Goal: Obtain resource: Obtain resource

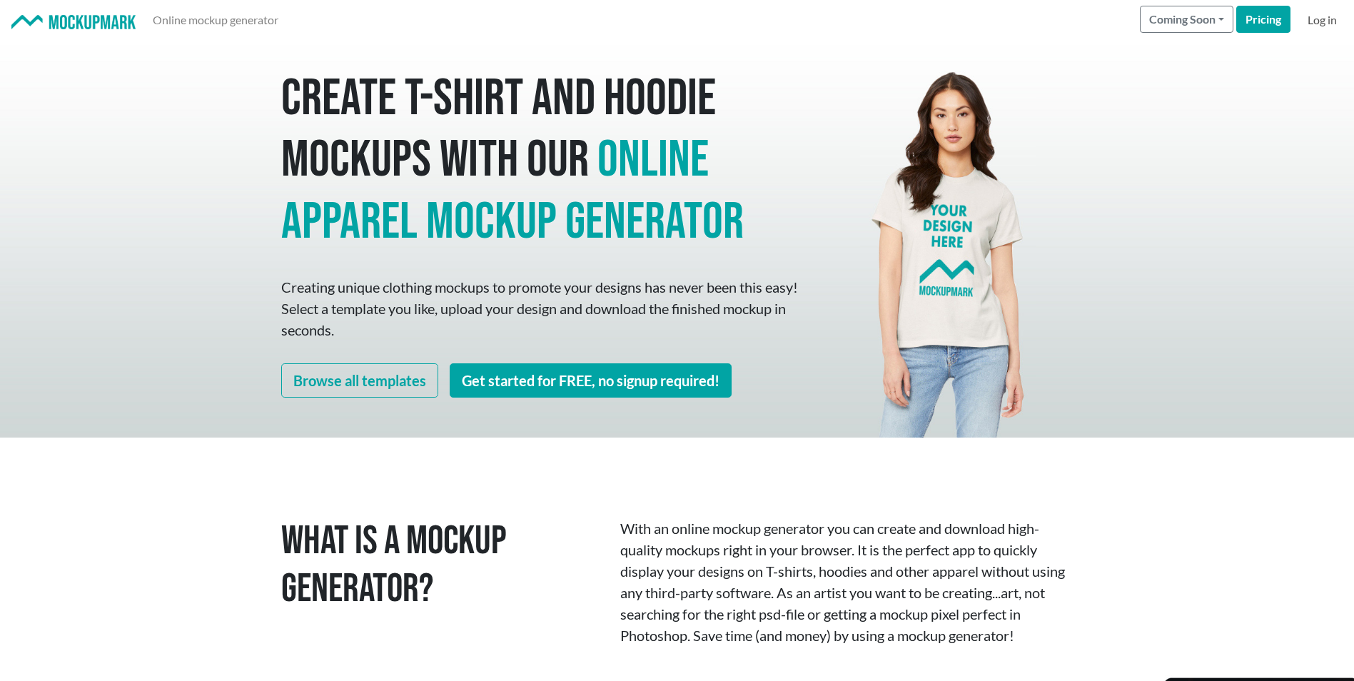
click at [1321, 23] on link "Log in" at bounding box center [1322, 20] width 41 height 29
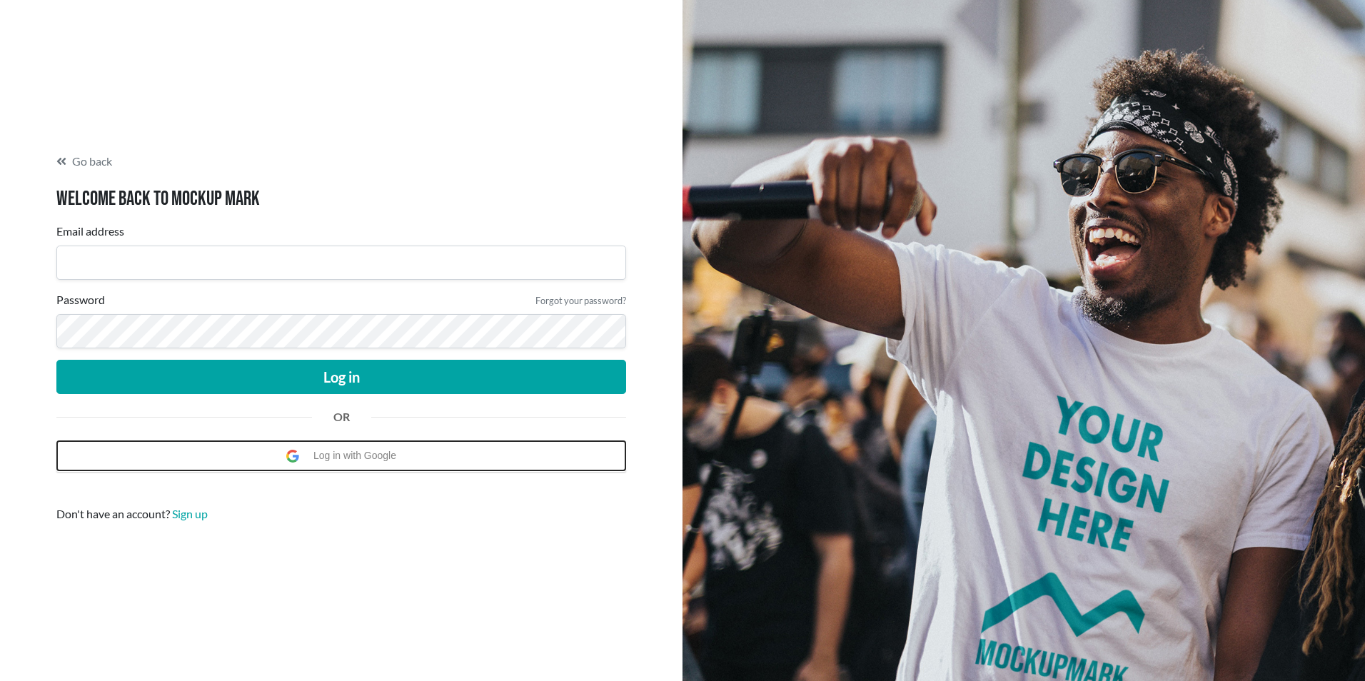
click at [343, 458] on span "Log in with Google" at bounding box center [358, 455] width 90 height 29
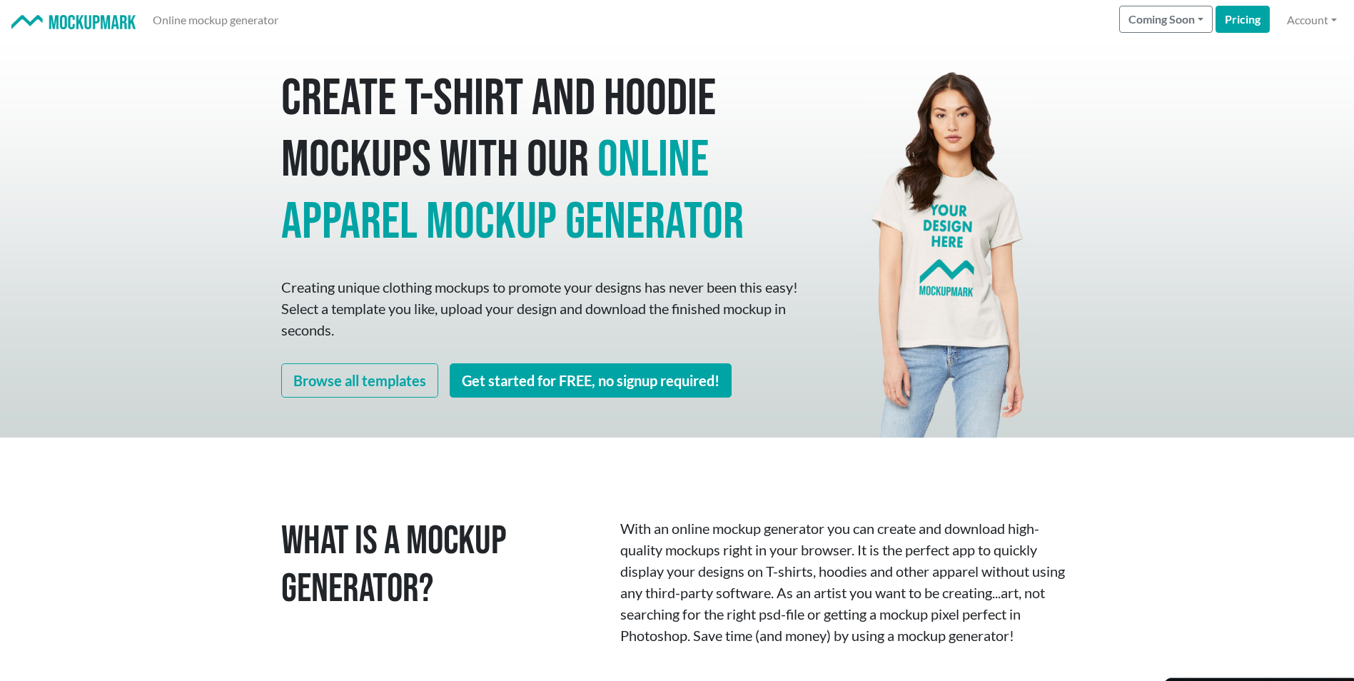
click at [1117, 230] on div "Create T-shirt and hoodie mockups with our online apparel mockup generator Crea…" at bounding box center [677, 239] width 1354 height 398
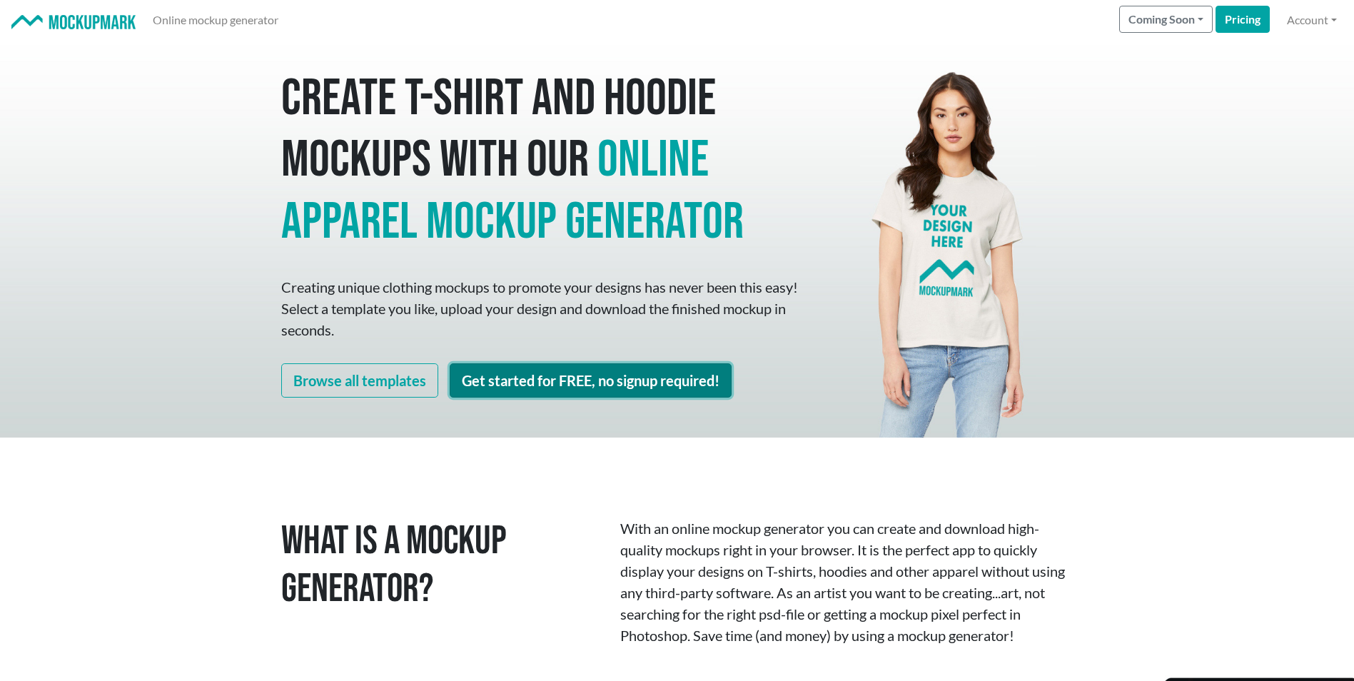
click at [600, 382] on link "Get started for FREE, no signup required!" at bounding box center [591, 380] width 282 height 34
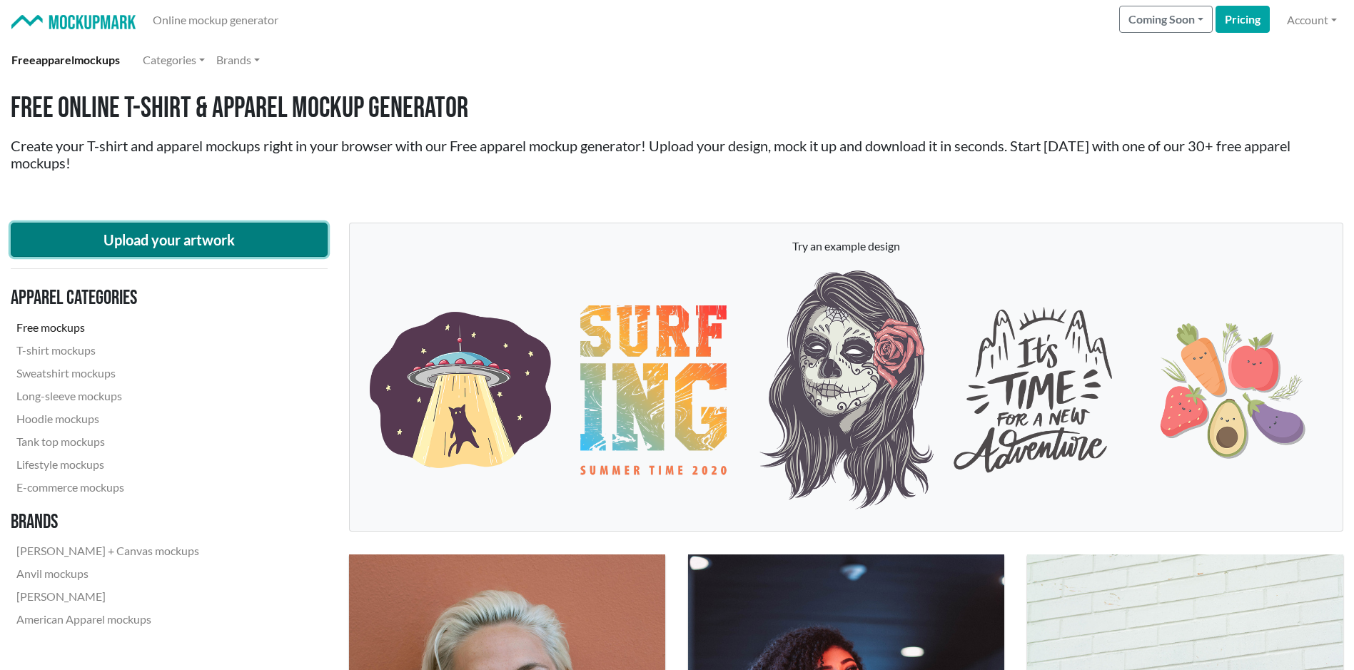
click at [172, 243] on button "Upload your artwork" at bounding box center [169, 240] width 317 height 34
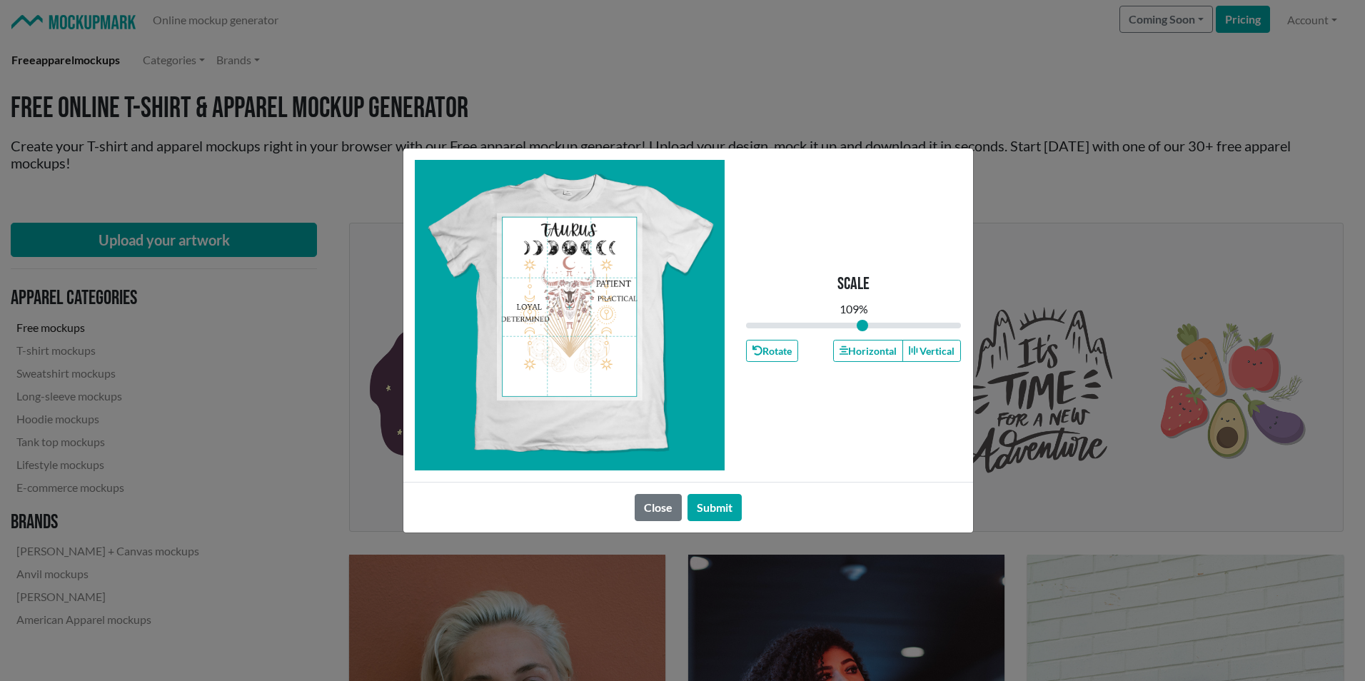
drag, startPoint x: 852, startPoint y: 326, endPoint x: 862, endPoint y: 325, distance: 10.0
type input "1.09"
click at [862, 325] on input "range" at bounding box center [854, 326] width 216 height 16
click at [727, 507] on button "Submit" at bounding box center [715, 507] width 54 height 27
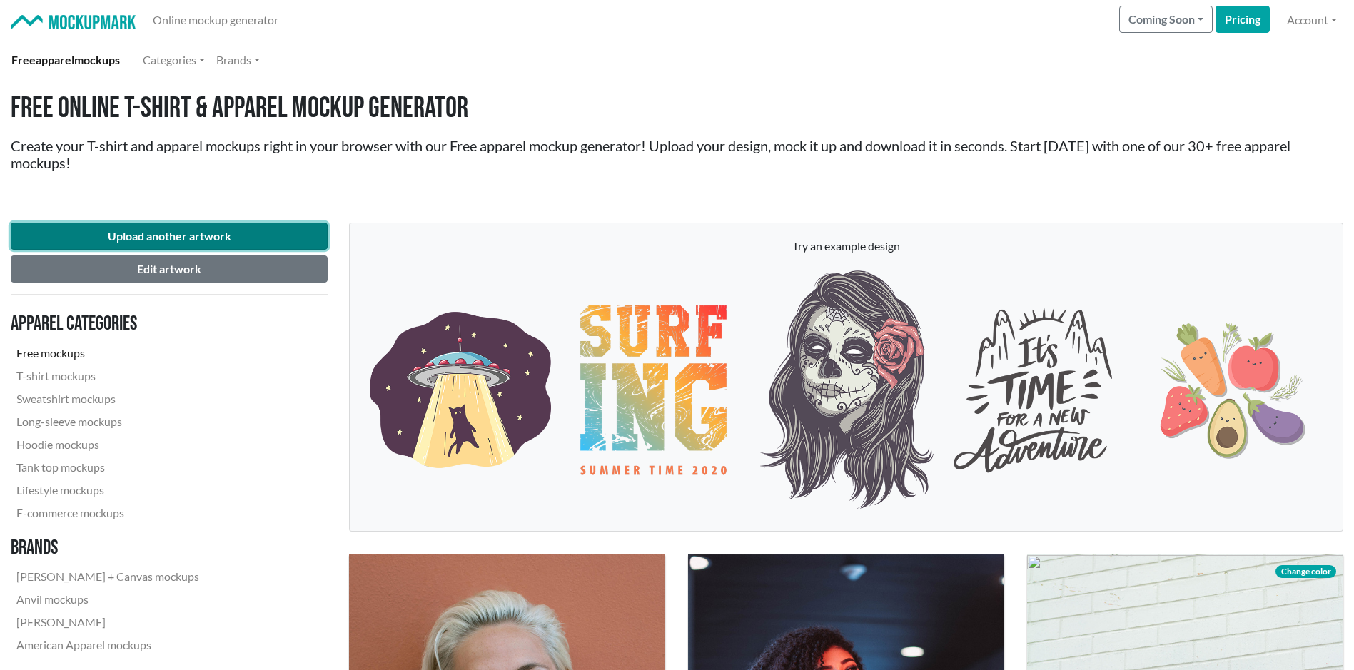
click at [217, 231] on button "Upload another artwork" at bounding box center [169, 236] width 317 height 27
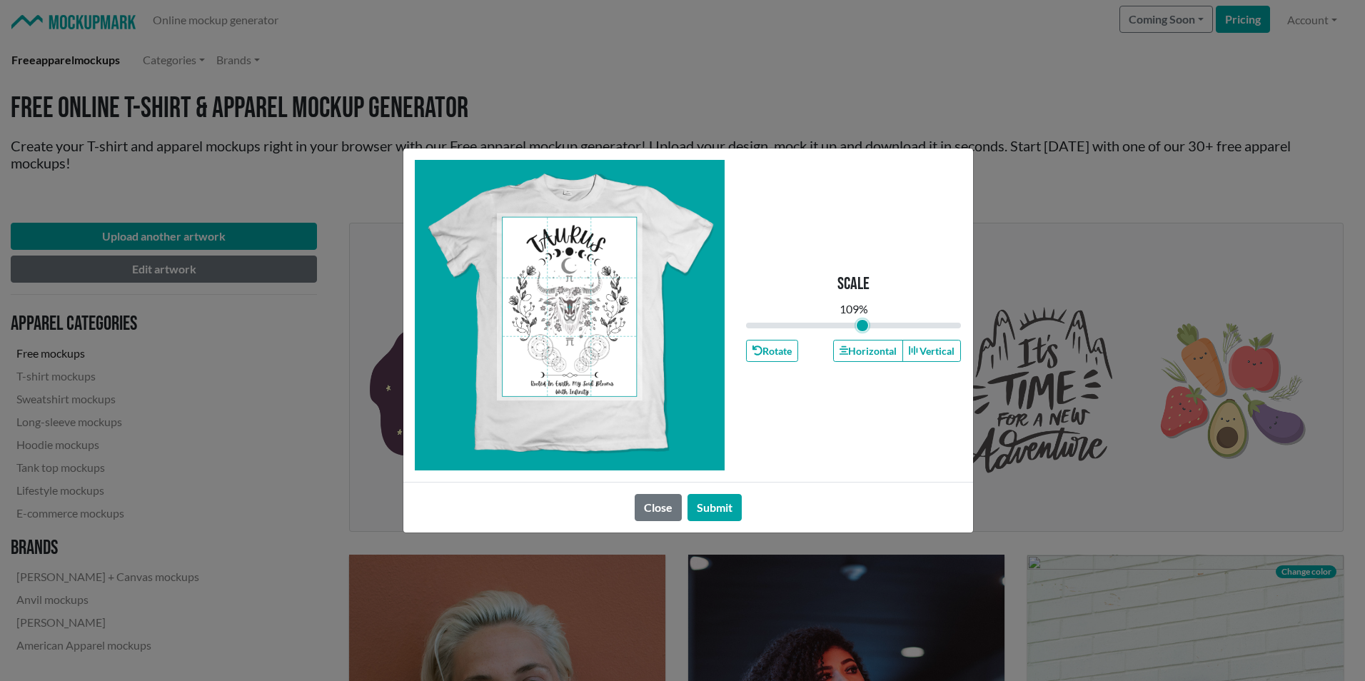
click at [862, 321] on input "range" at bounding box center [854, 326] width 216 height 16
type input "1.07"
click at [860, 328] on input "range" at bounding box center [854, 326] width 216 height 16
click at [727, 502] on button "Submit" at bounding box center [715, 507] width 54 height 27
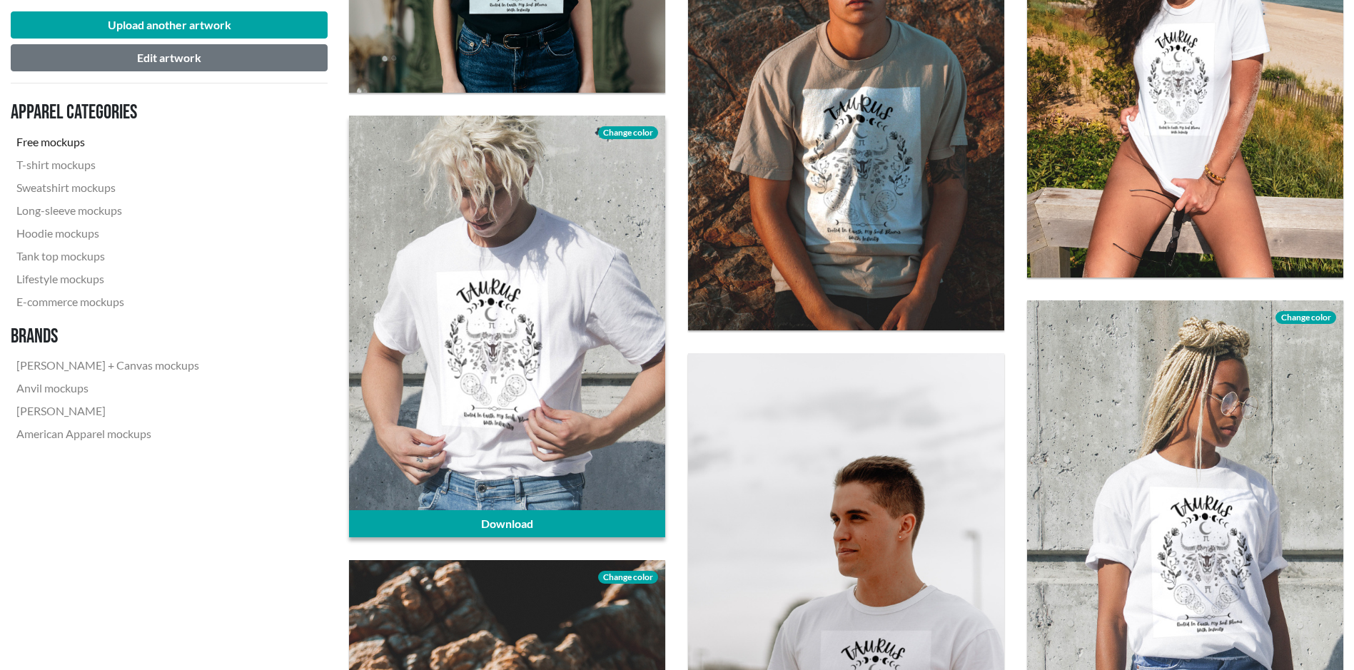
scroll to position [1142, 0]
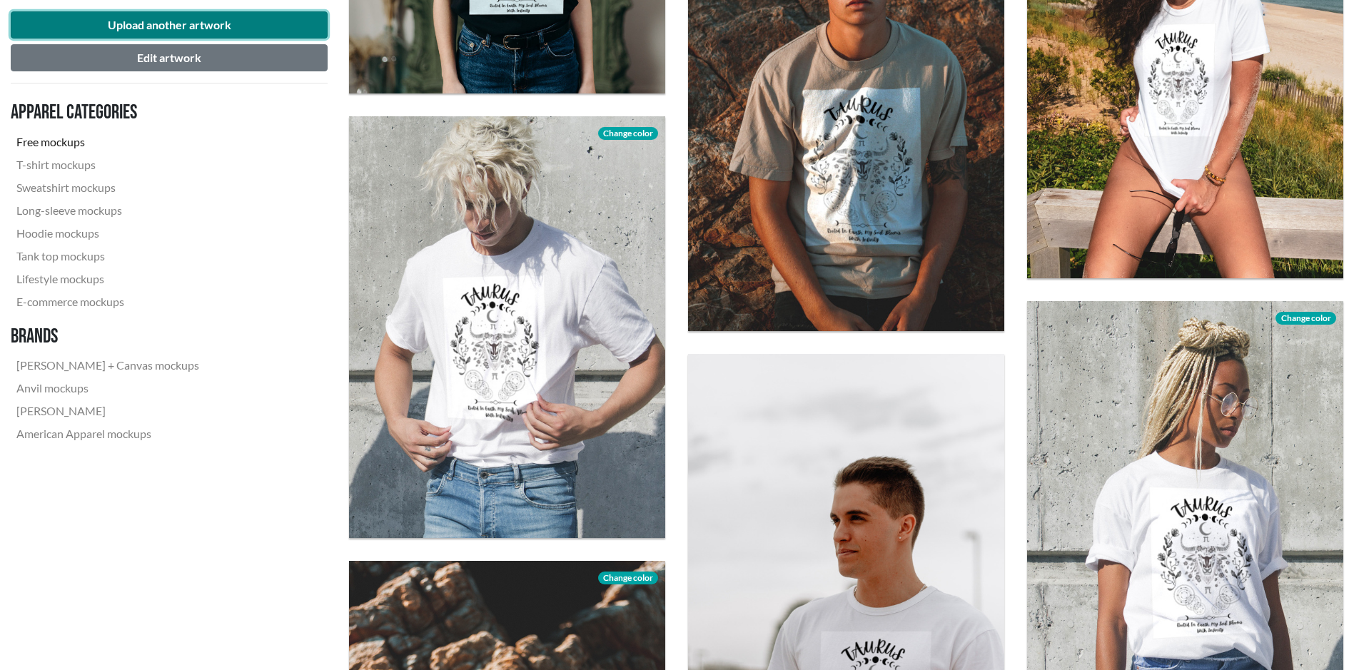
click at [190, 18] on button "Upload another artwork" at bounding box center [169, 24] width 317 height 27
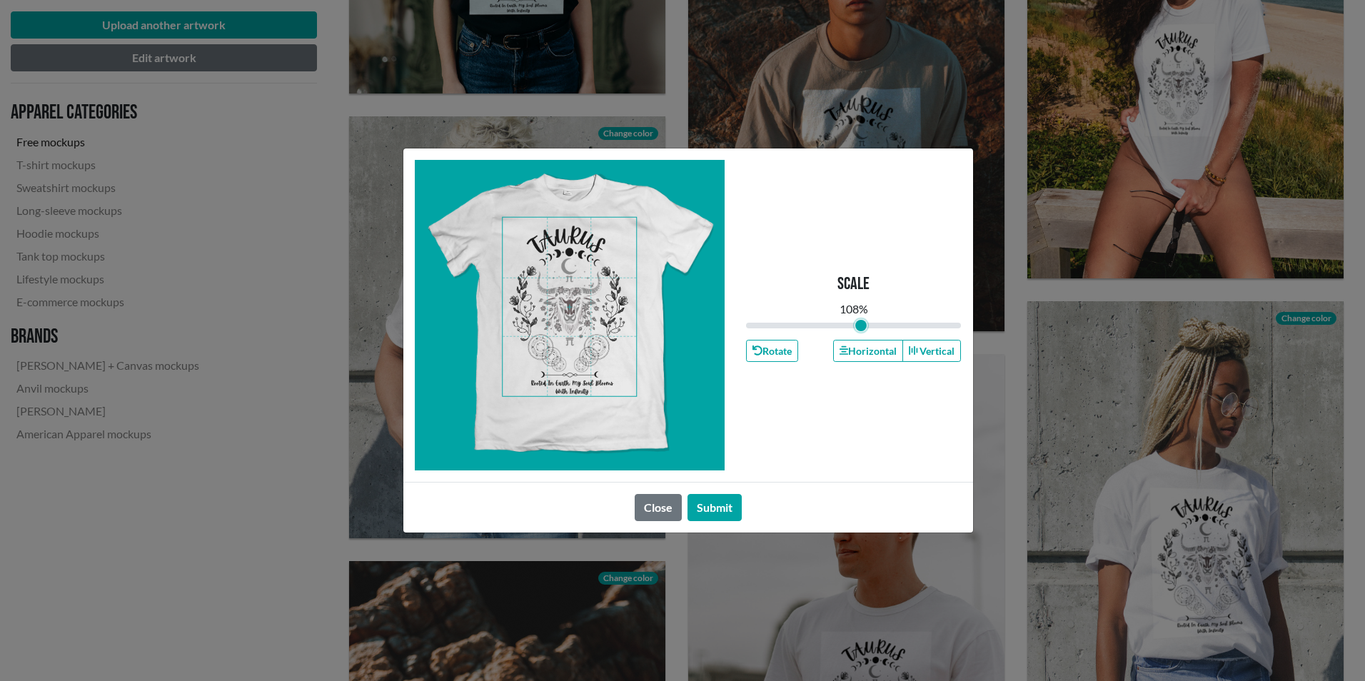
type input "1.08"
click at [862, 326] on input "range" at bounding box center [854, 326] width 216 height 16
click at [722, 502] on button "Submit" at bounding box center [715, 507] width 54 height 27
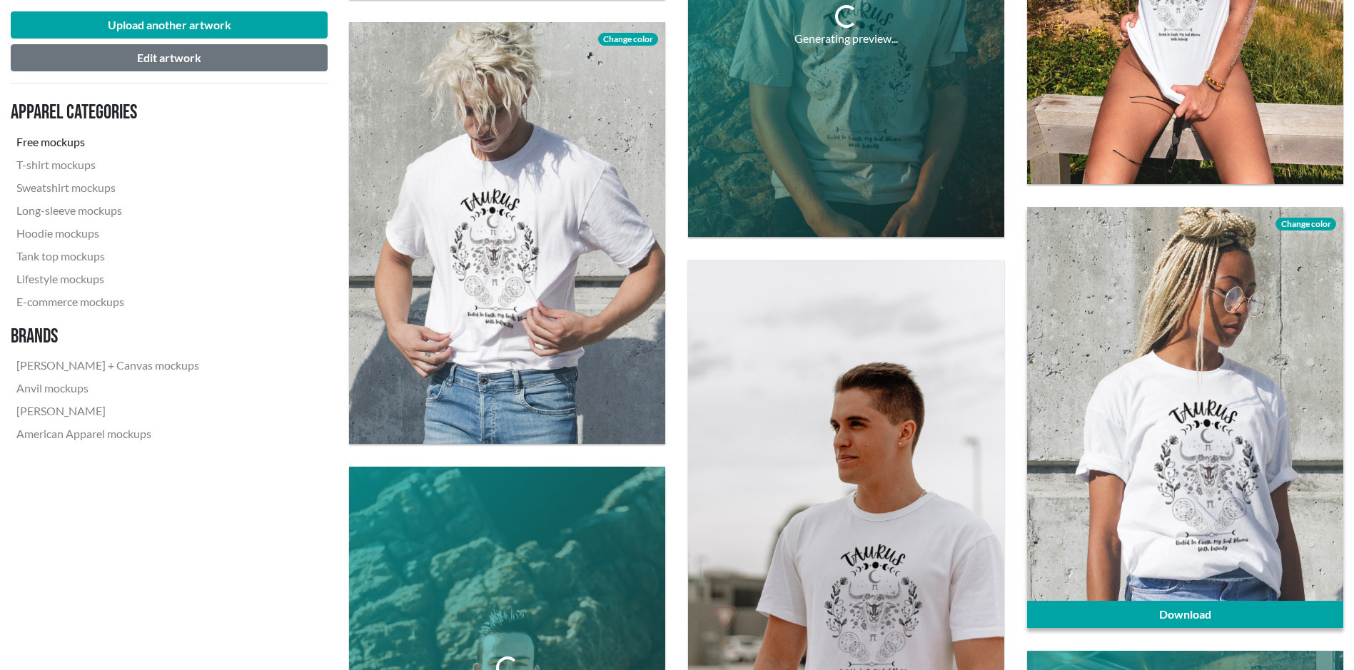
scroll to position [1356, 0]
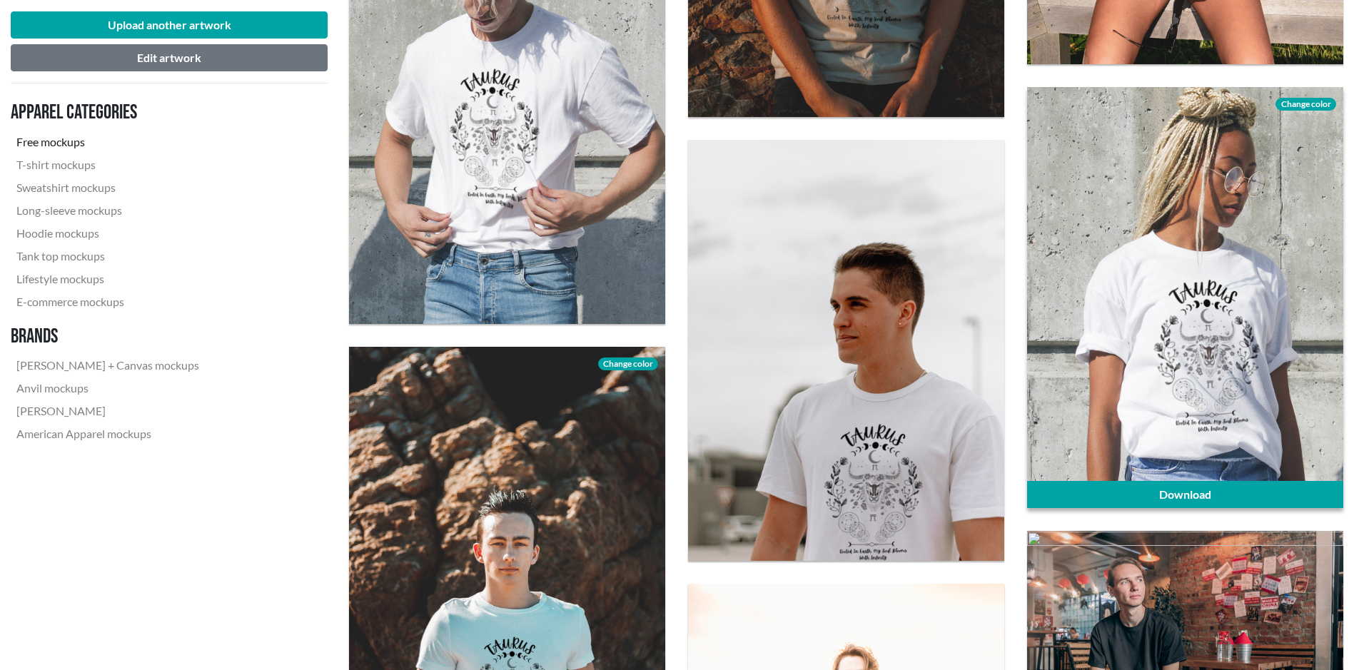
click at [1160, 357] on div at bounding box center [1185, 297] width 316 height 421
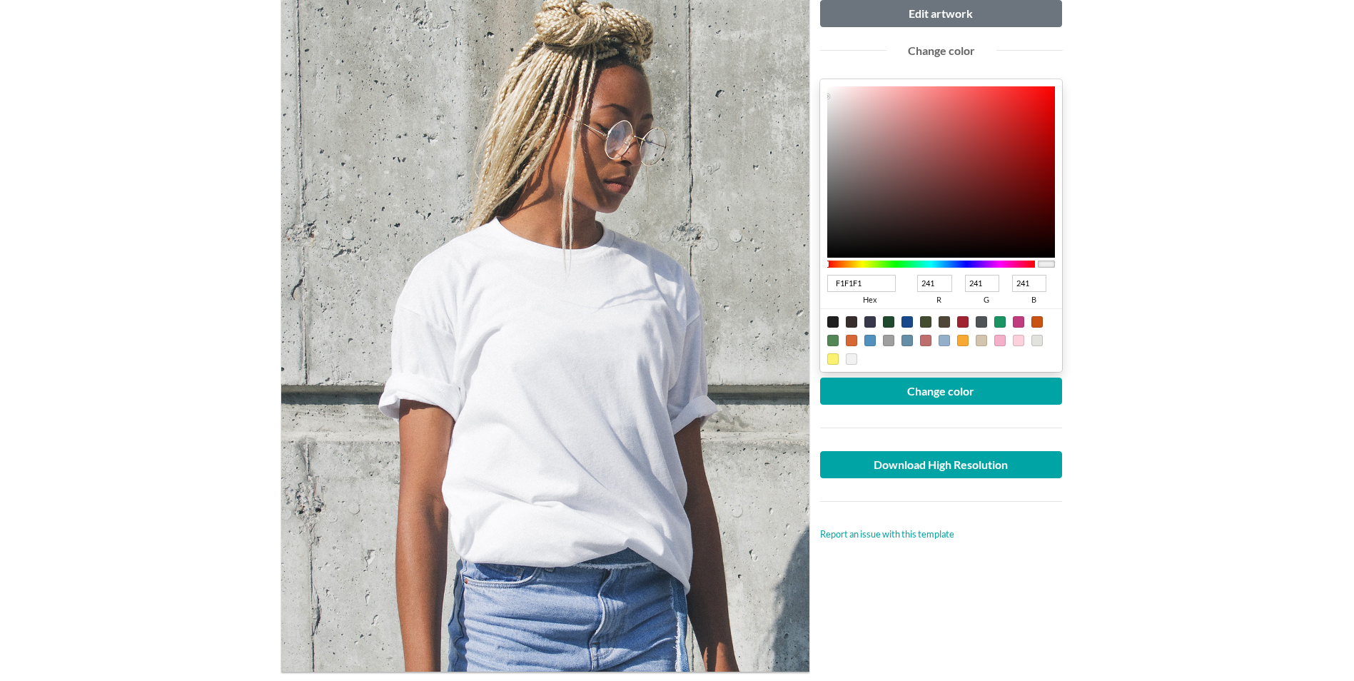
scroll to position [143, 0]
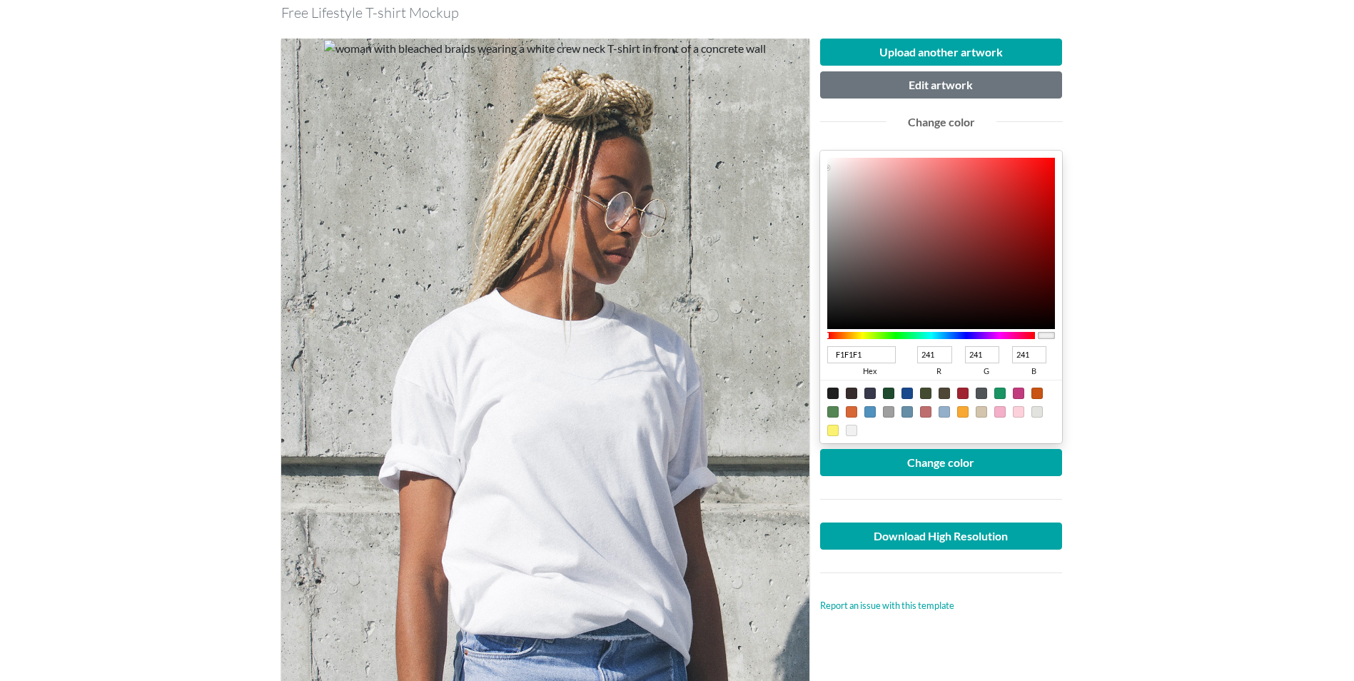
click at [1002, 409] on div at bounding box center [999, 411] width 11 height 11
type input "F4B0C8"
type input "244"
type input "176"
type input "200"
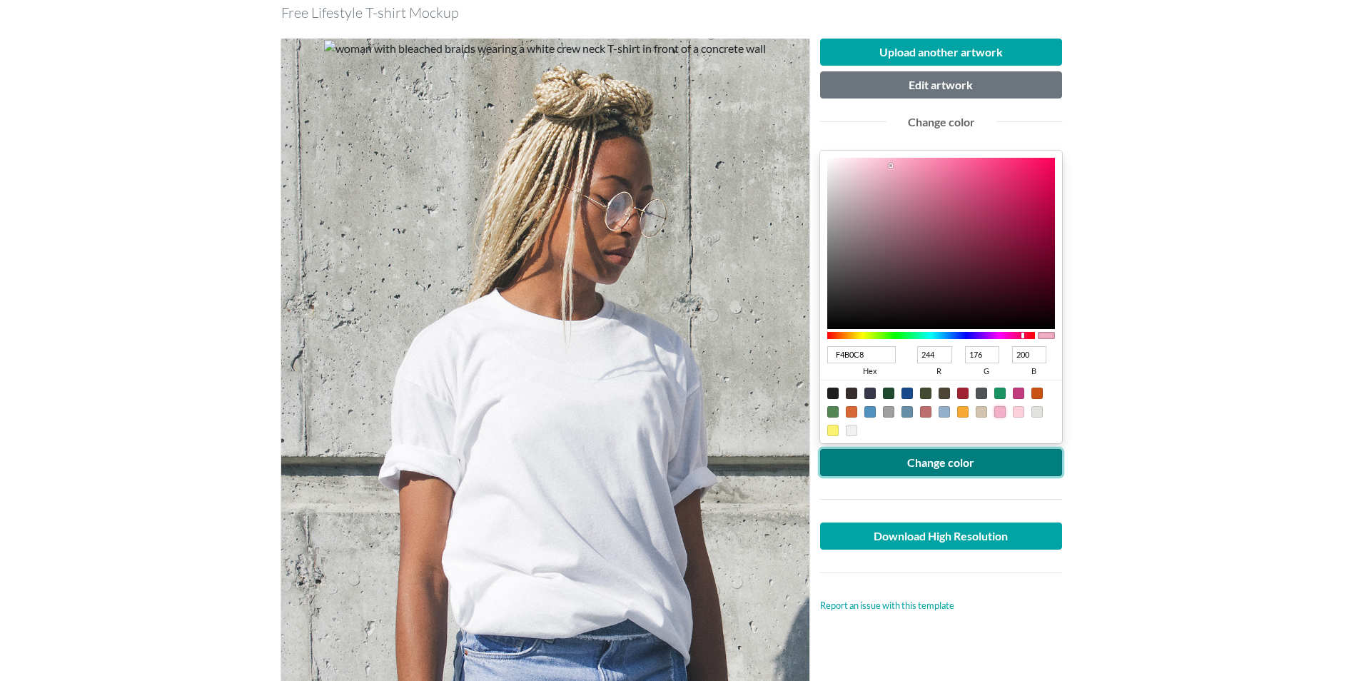
click at [950, 462] on button "Change color" at bounding box center [941, 462] width 243 height 27
click at [1019, 414] on div at bounding box center [1018, 411] width 11 height 11
type input "FCD1DB"
type input "252"
type input "209"
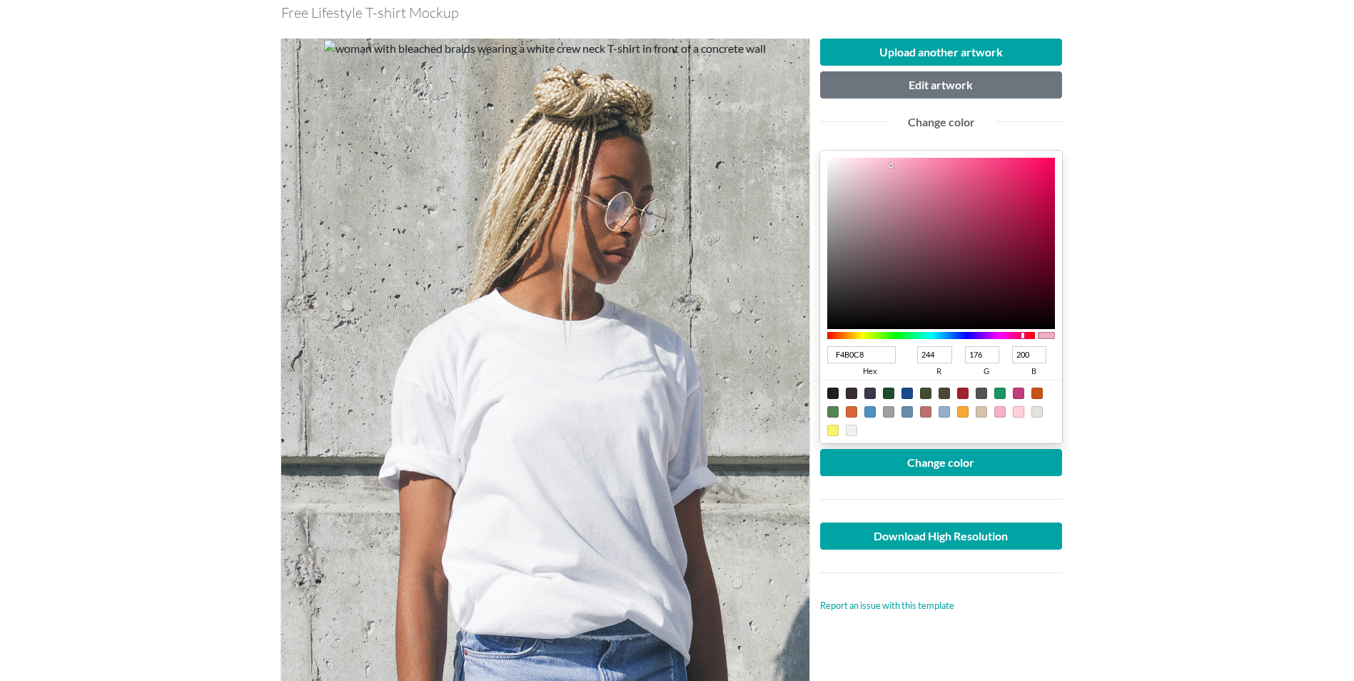
type input "219"
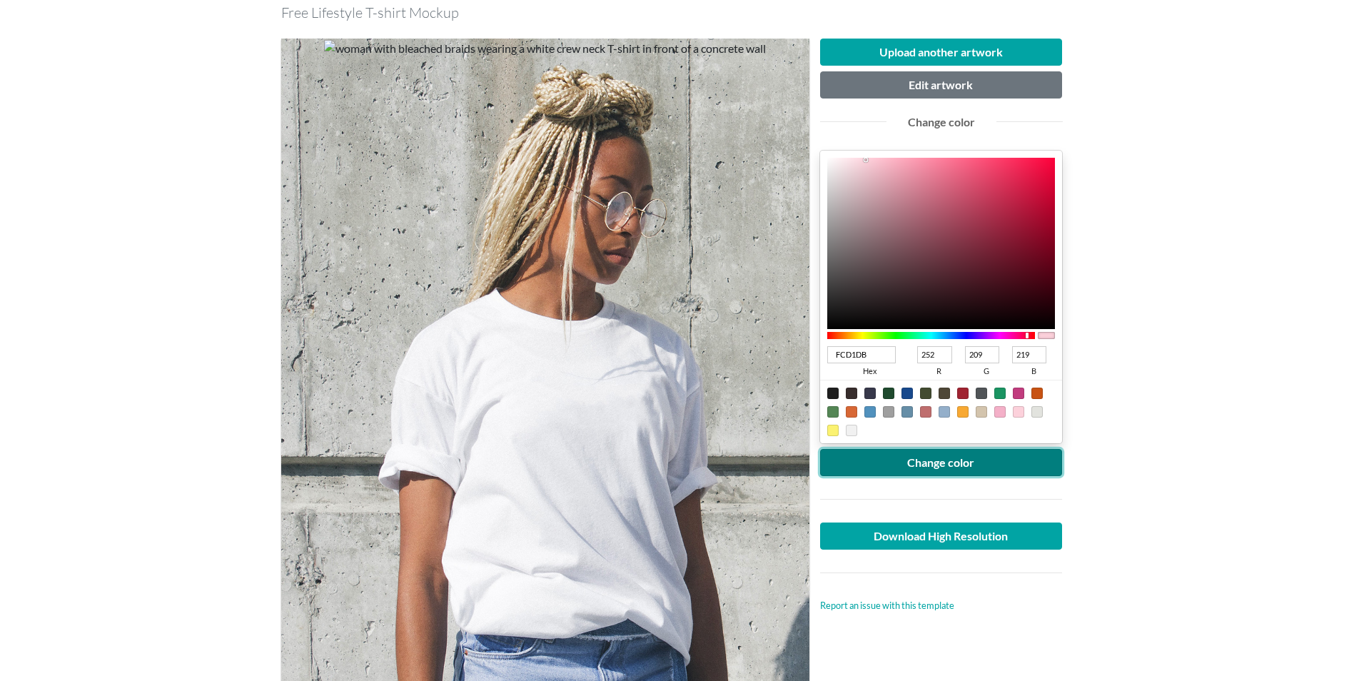
click at [940, 463] on button "Change color" at bounding box center [941, 462] width 243 height 27
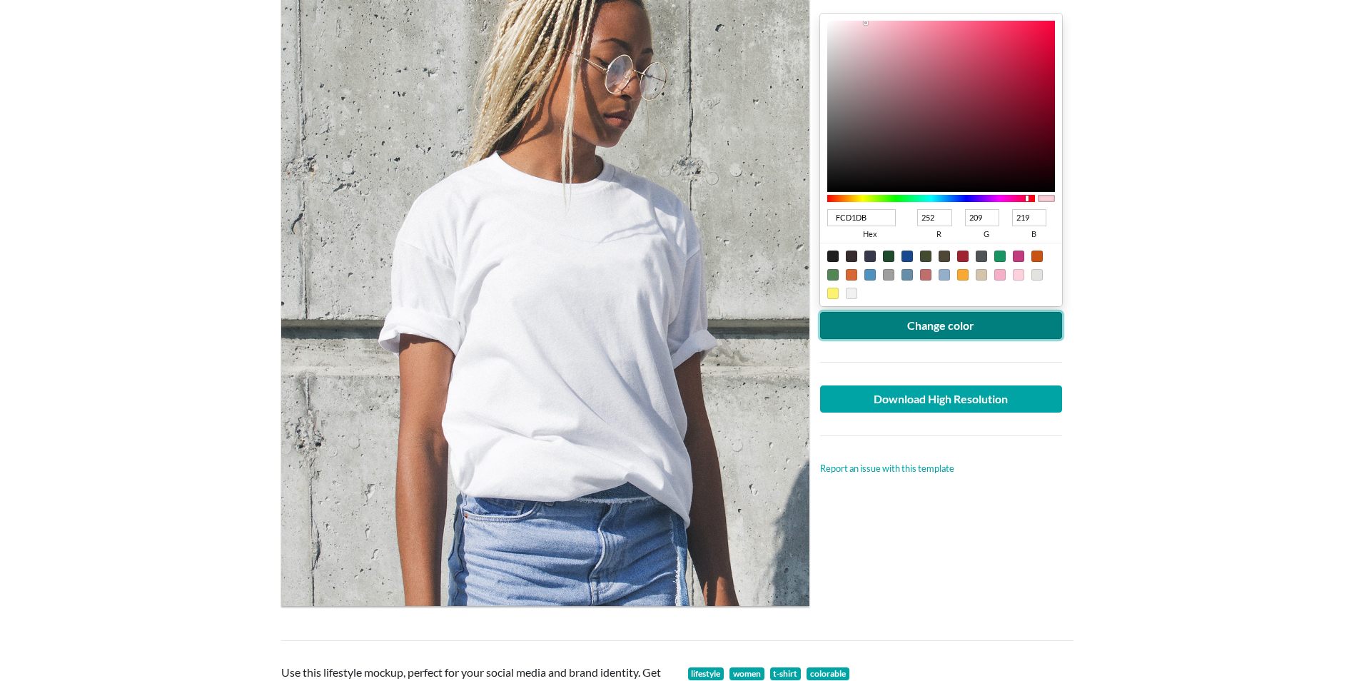
scroll to position [286, 0]
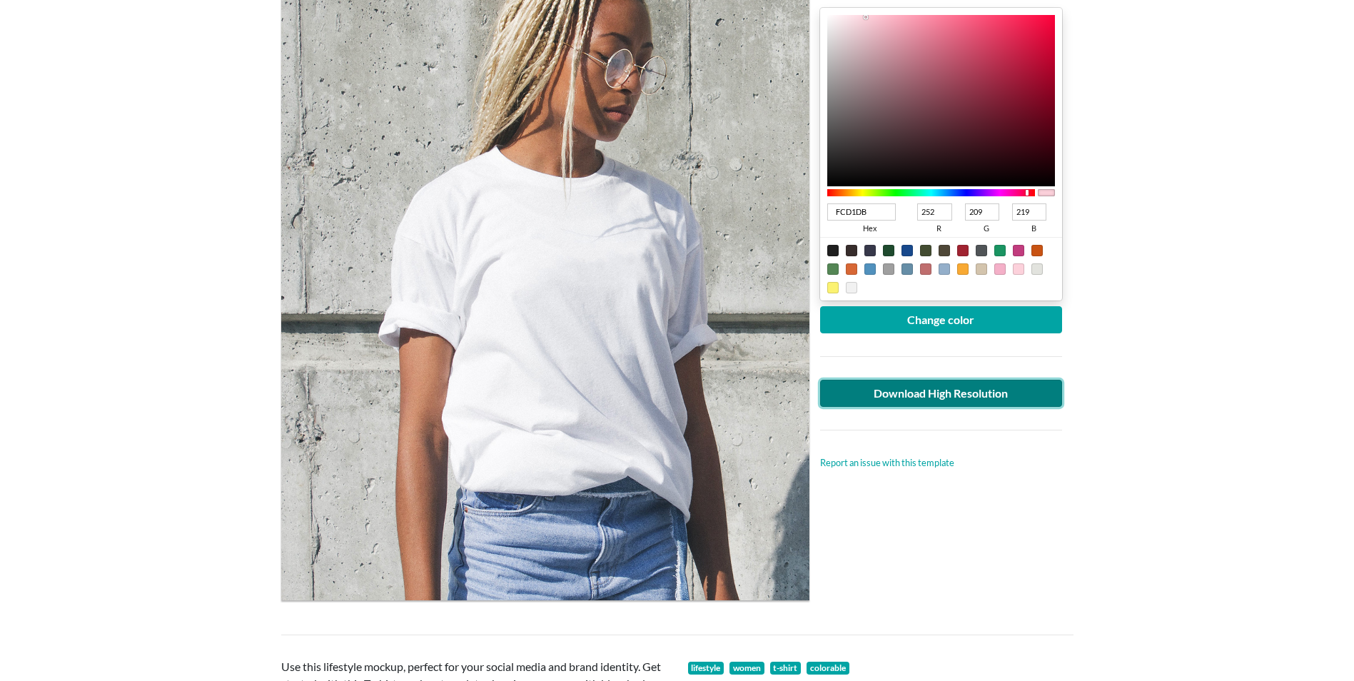
click at [932, 397] on link "Download High Resolution" at bounding box center [941, 393] width 243 height 27
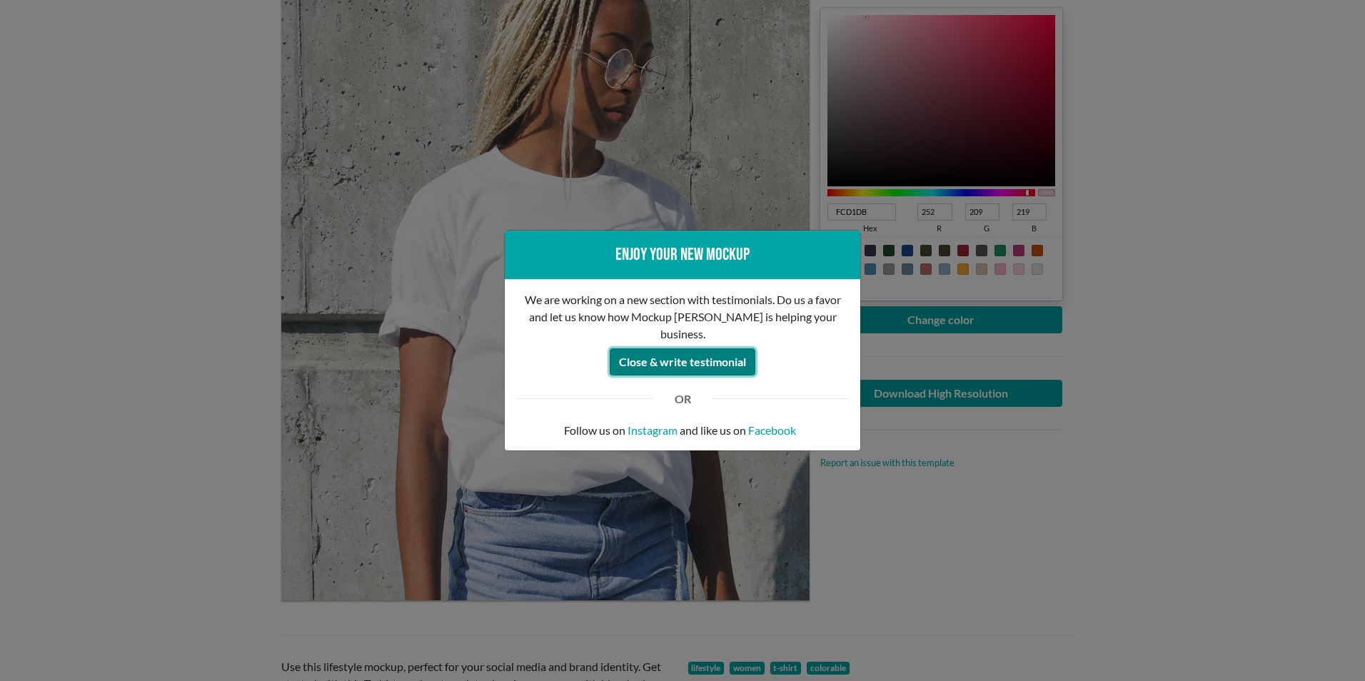
click at [702, 349] on button "Close & write testimonial" at bounding box center [683, 361] width 146 height 27
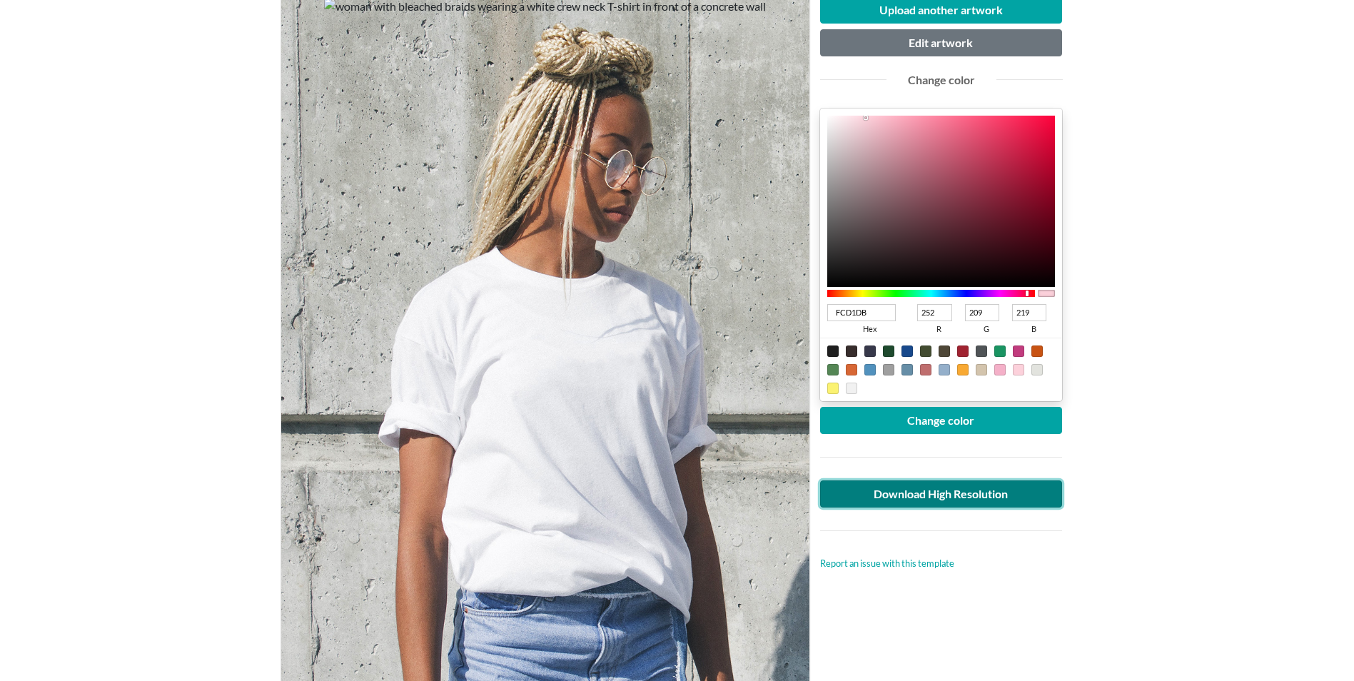
scroll to position [214, 0]
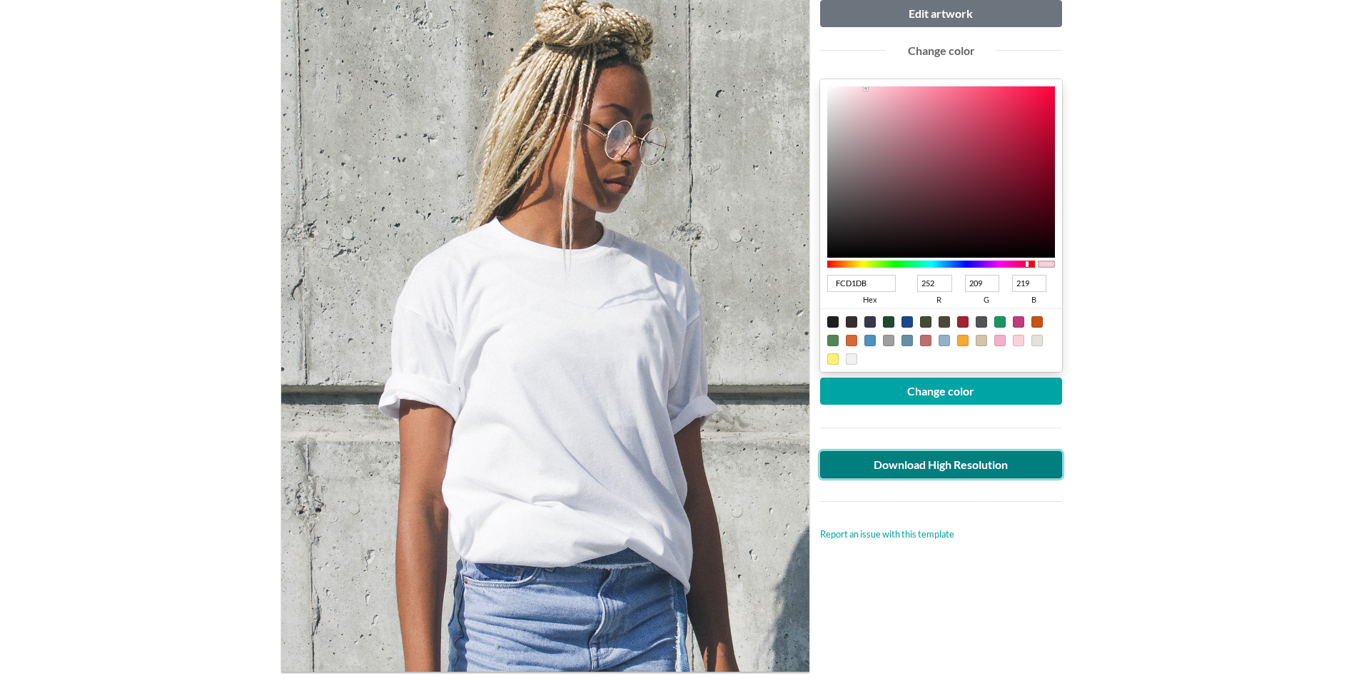
click at [946, 463] on link "Download High Resolution" at bounding box center [941, 464] width 243 height 27
click at [849, 339] on div at bounding box center [851, 340] width 11 height 11
type input "D76735"
type input "215"
type input "103"
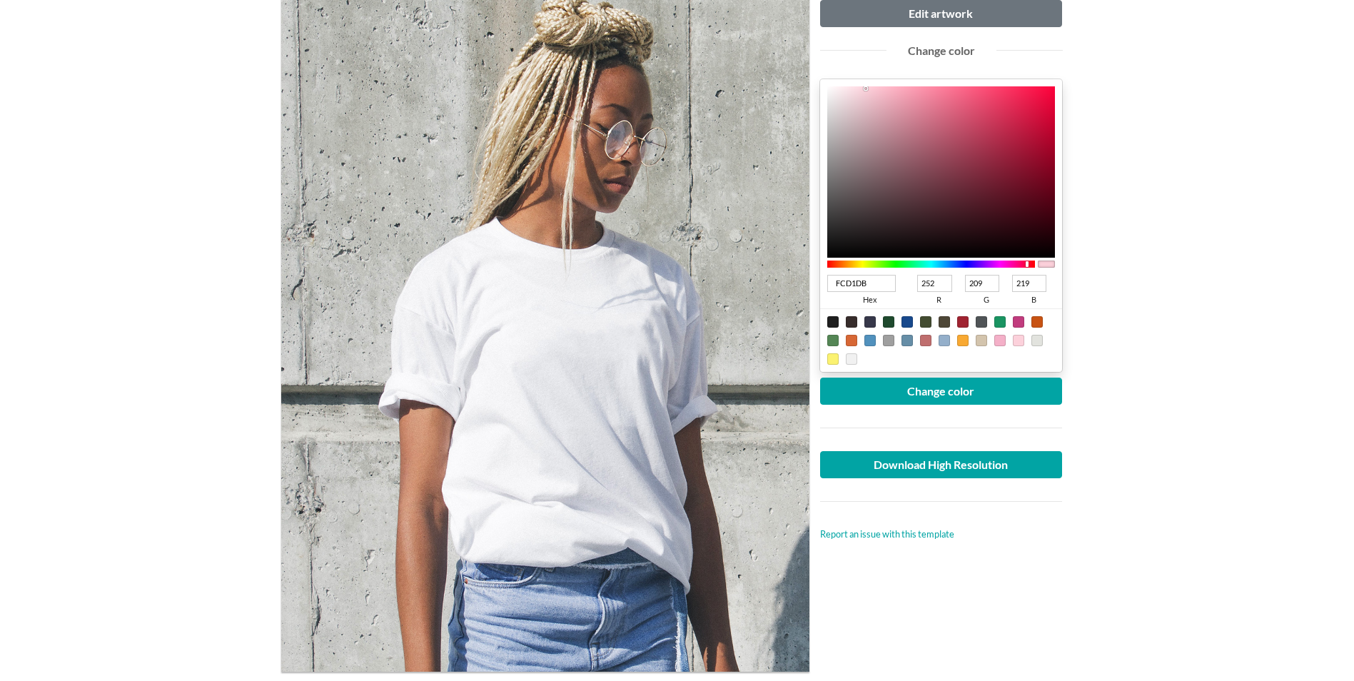
type input "53"
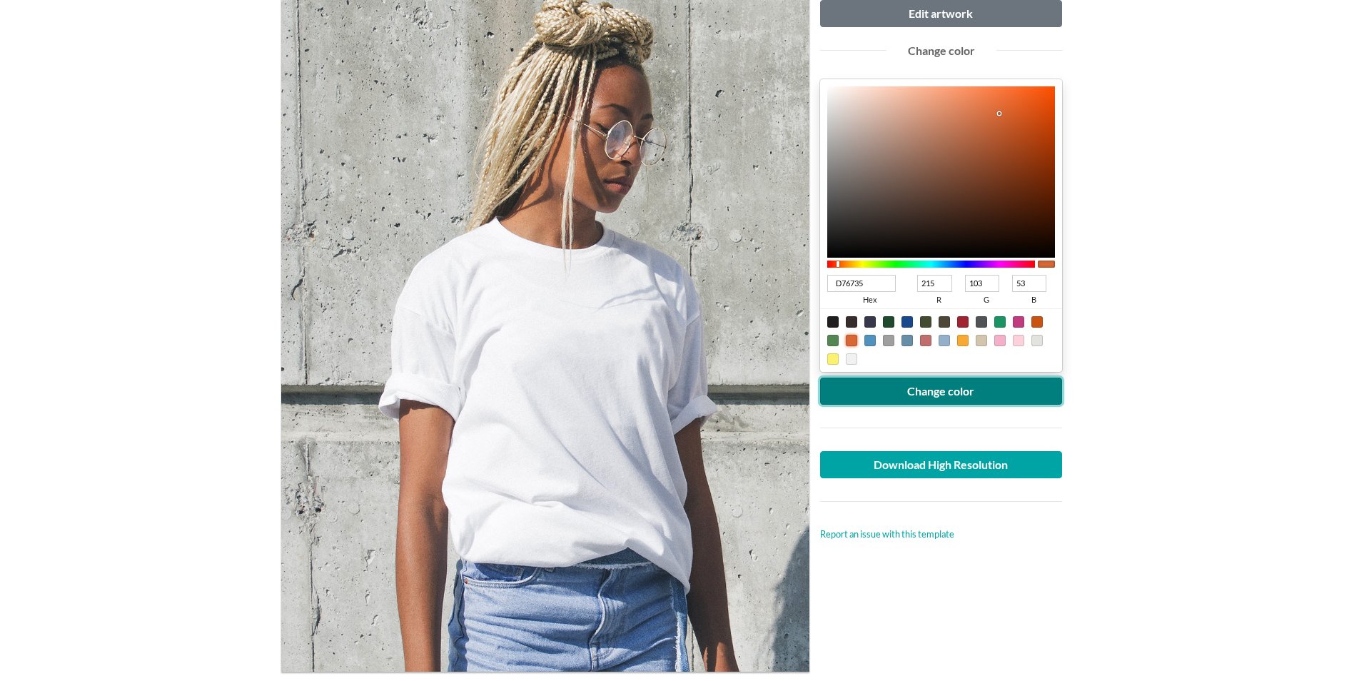
click at [906, 396] on button "Change color" at bounding box center [941, 391] width 243 height 27
click at [834, 342] on div at bounding box center [832, 340] width 11 height 11
type input "548655"
type input "84"
type input "134"
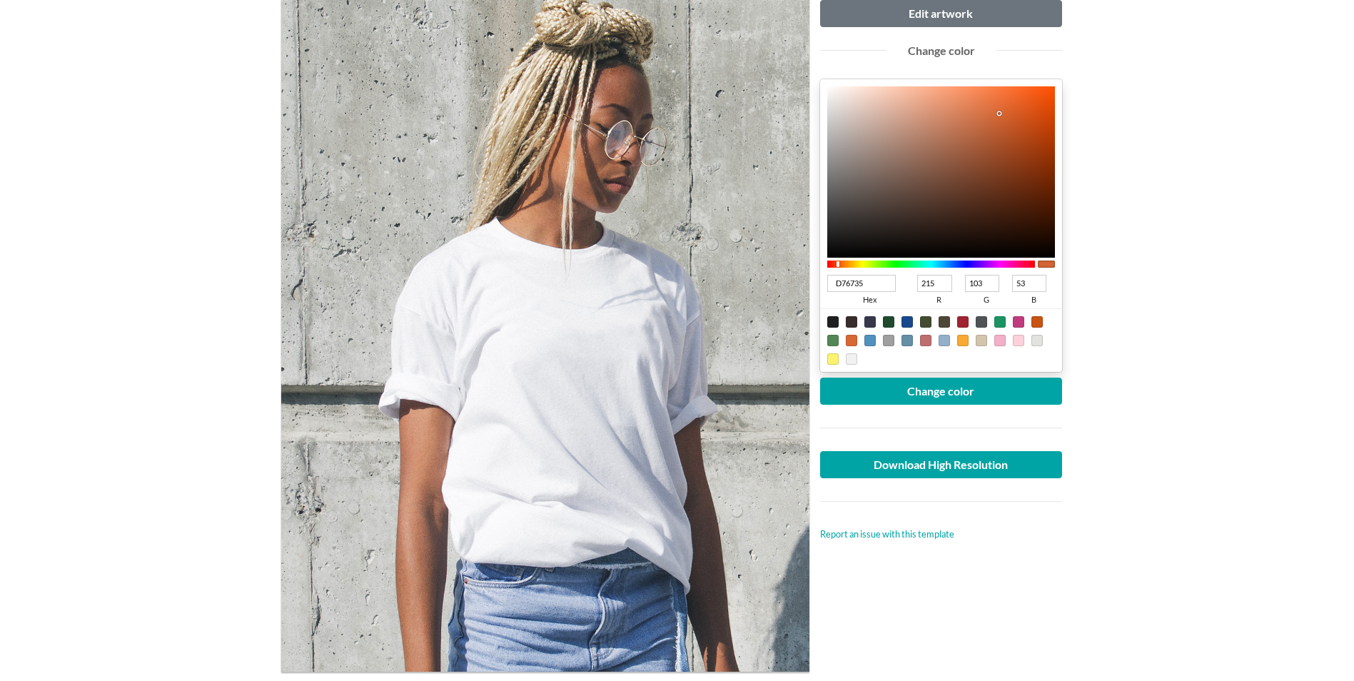
type input "85"
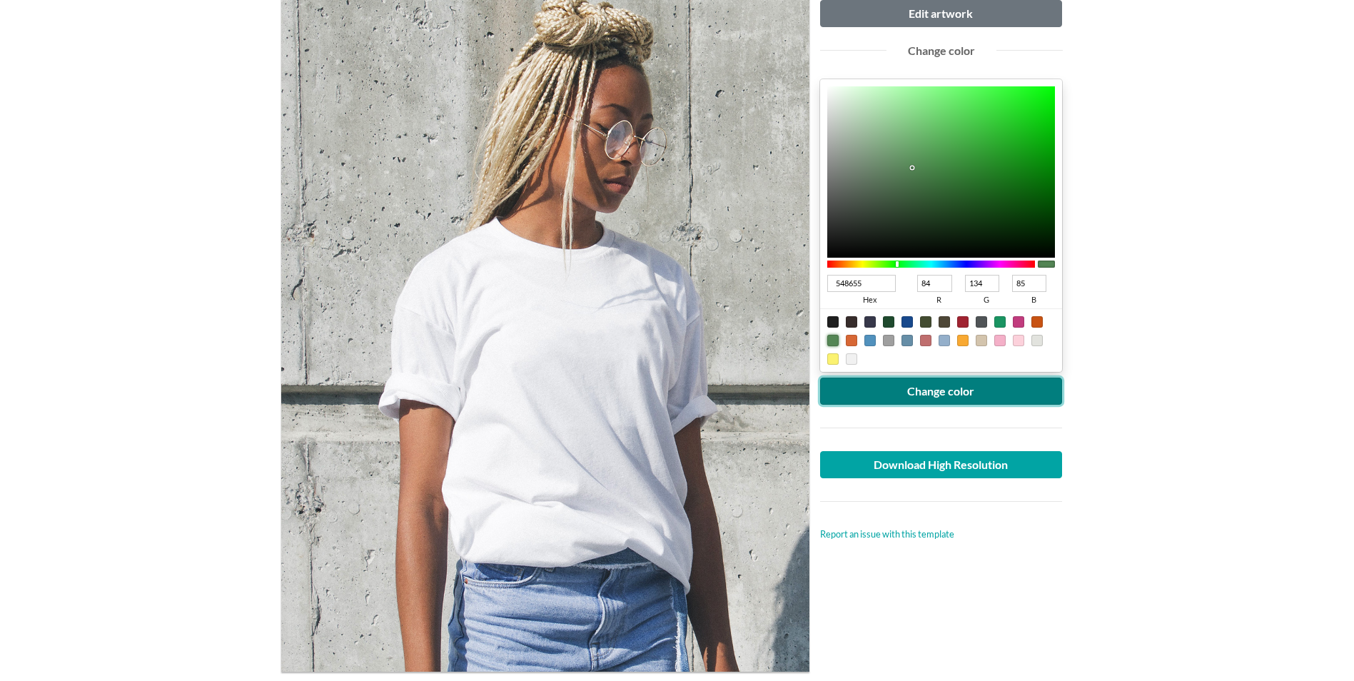
click at [938, 394] on button "Change color" at bounding box center [941, 391] width 243 height 27
type input "07FB0C"
type input "7"
type input "251"
type input "12"
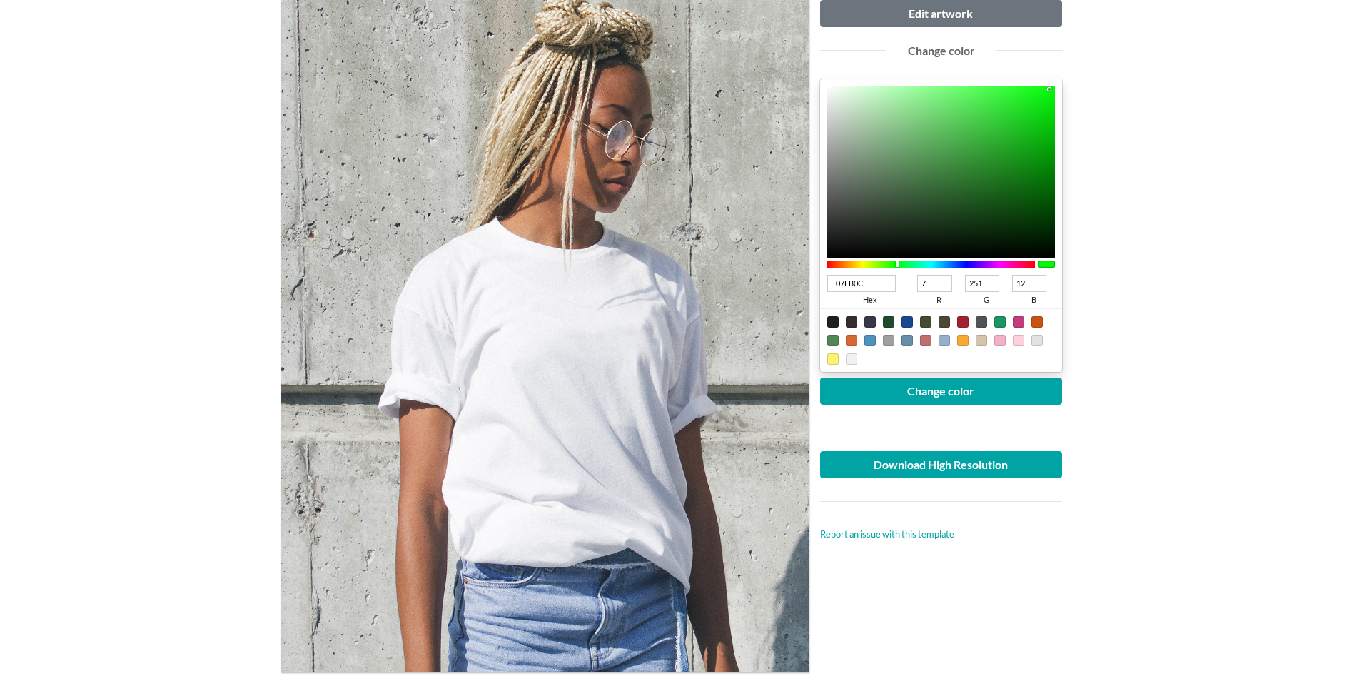
click at [1049, 89] on div at bounding box center [941, 171] width 228 height 171
click at [938, 397] on button "Change color" at bounding box center [941, 391] width 243 height 27
click at [924, 341] on div at bounding box center [925, 340] width 11 height 11
type input "BF6E6E"
type input "191"
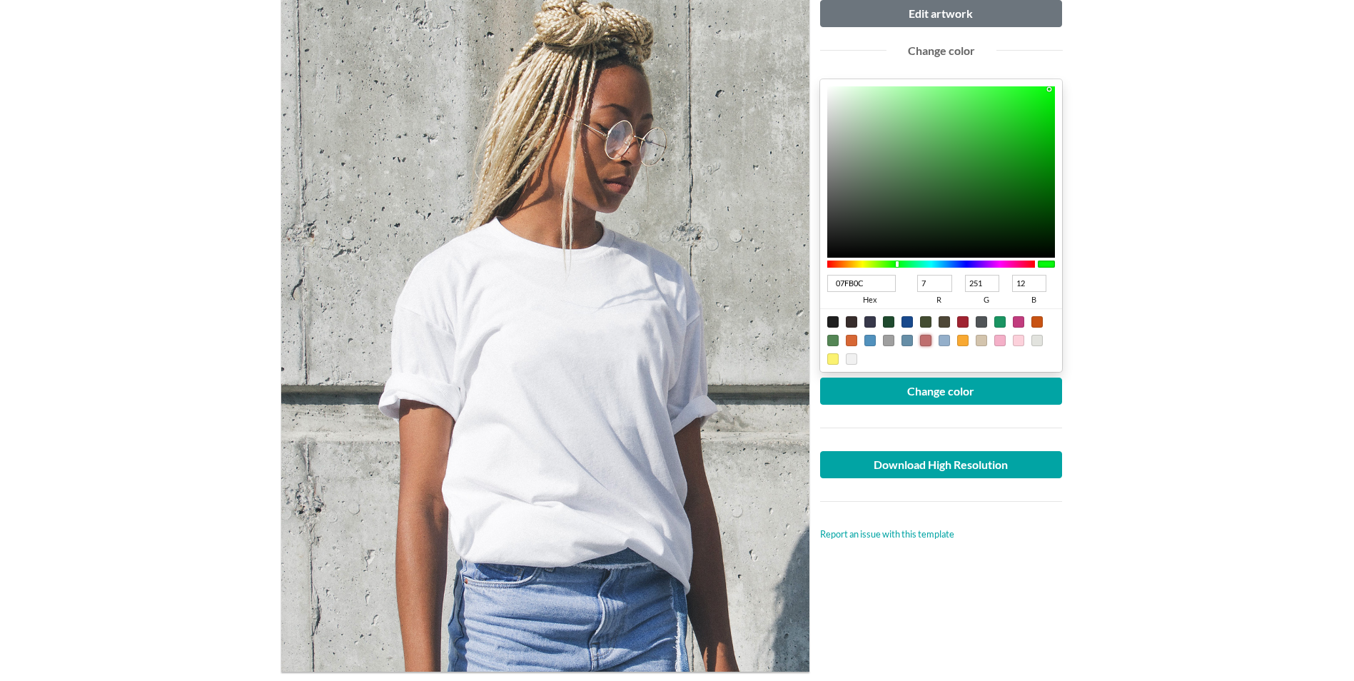
type input "110"
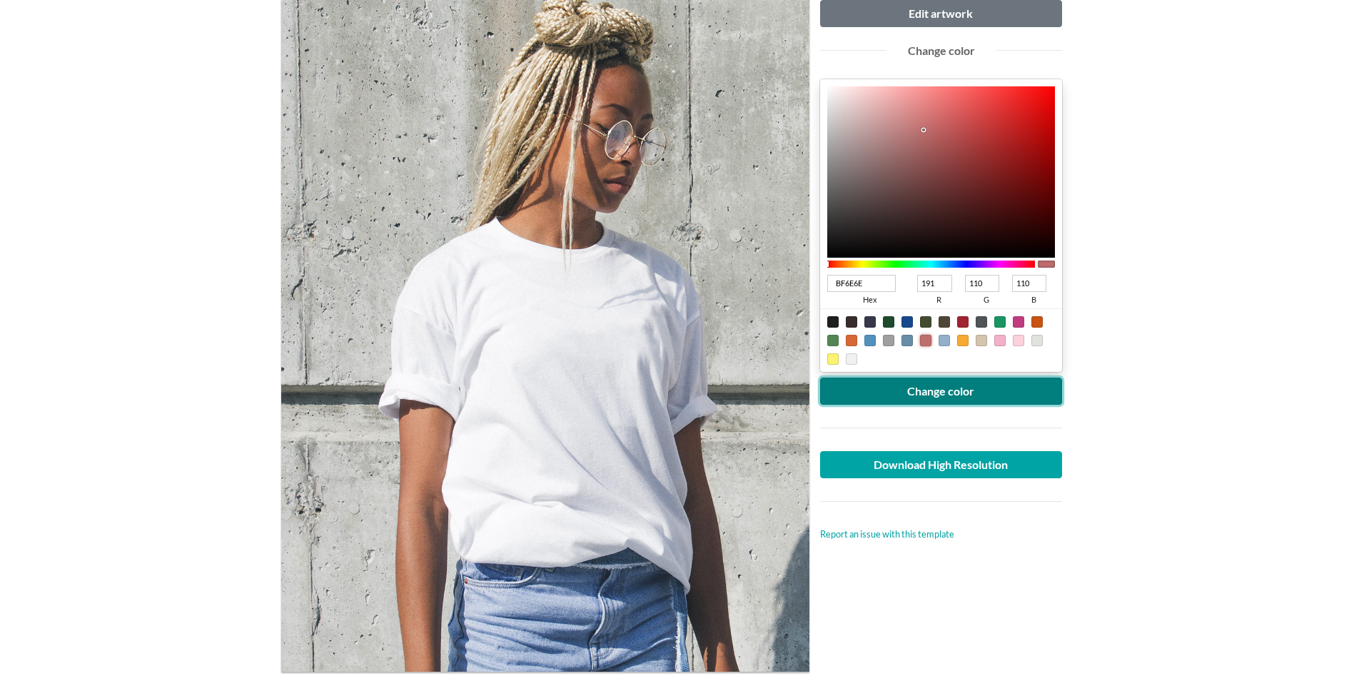
click at [937, 393] on button "Change color" at bounding box center [941, 391] width 243 height 27
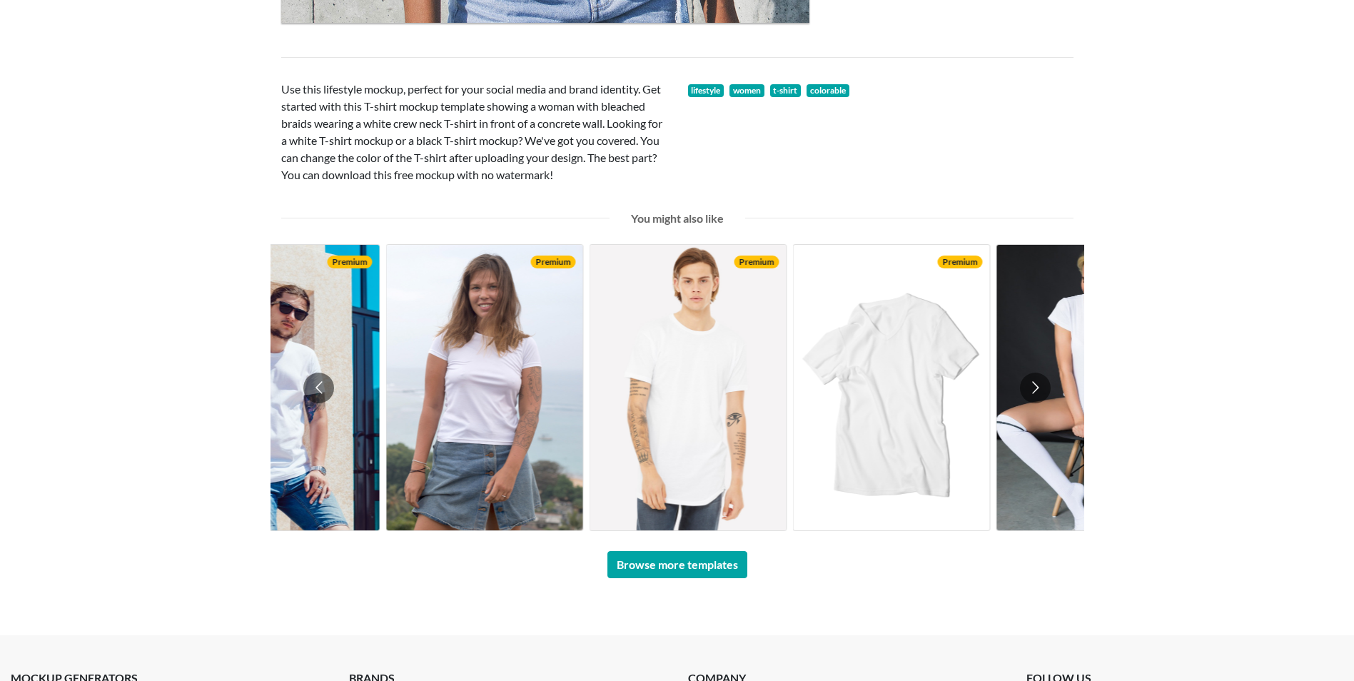
scroll to position [928, 0]
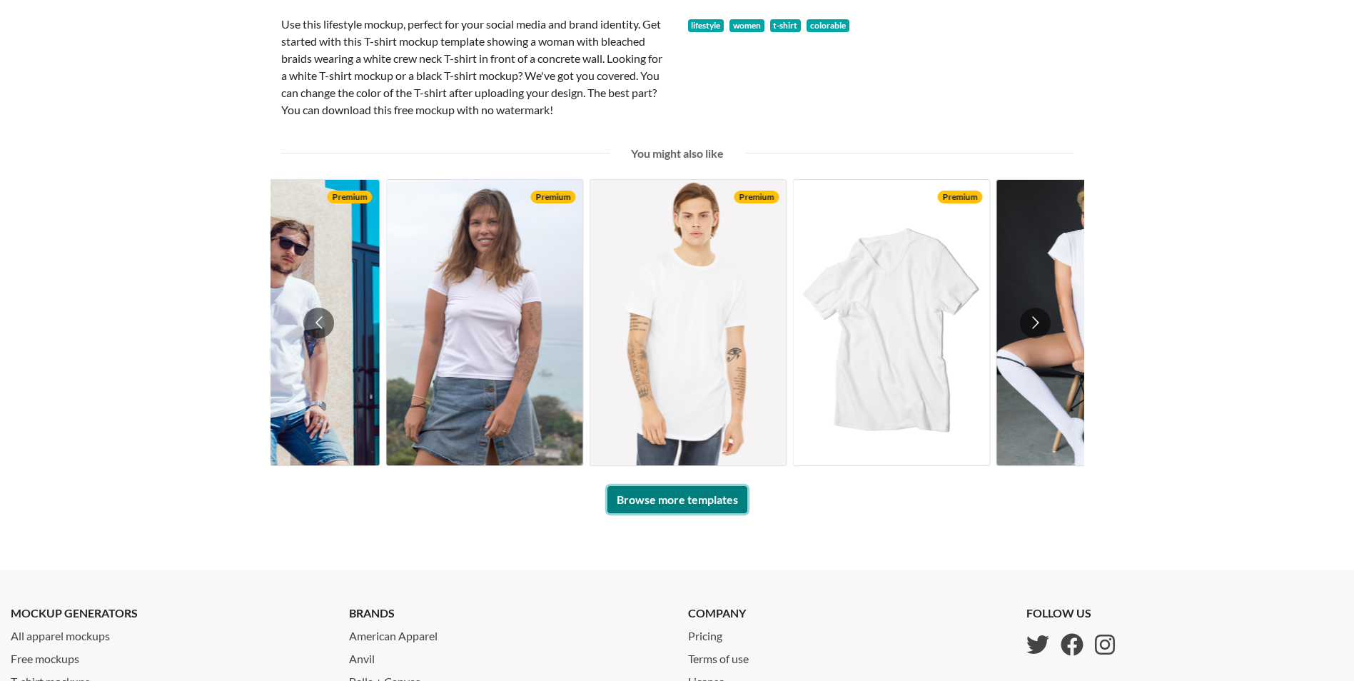
click at [675, 506] on link "Browse more templates" at bounding box center [678, 499] width 140 height 27
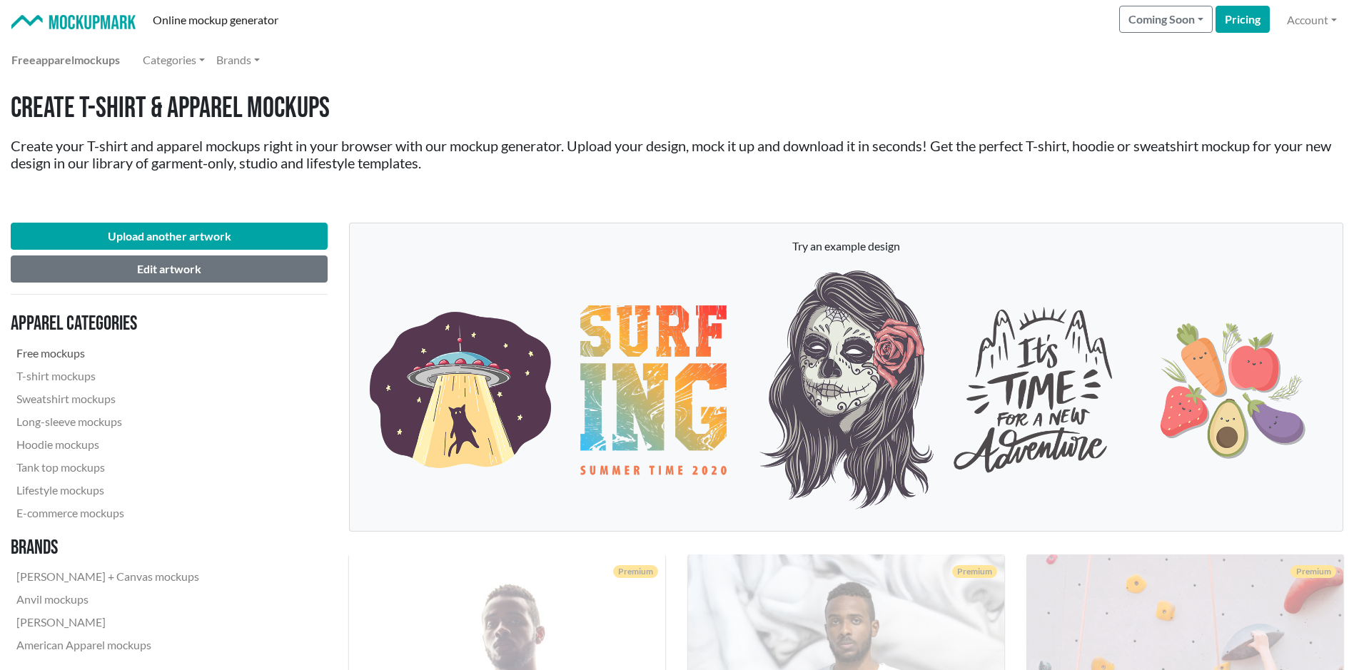
click at [63, 351] on link "Free mockups" at bounding box center [108, 353] width 194 height 23
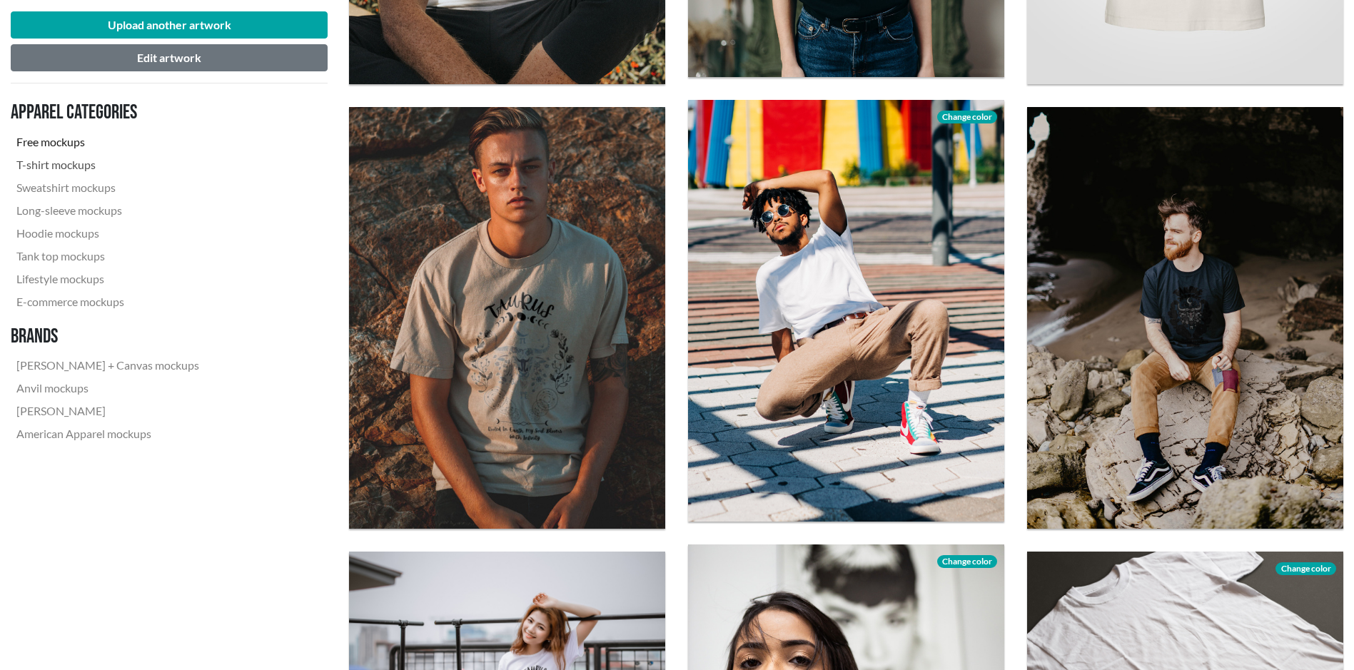
scroll to position [1785, 0]
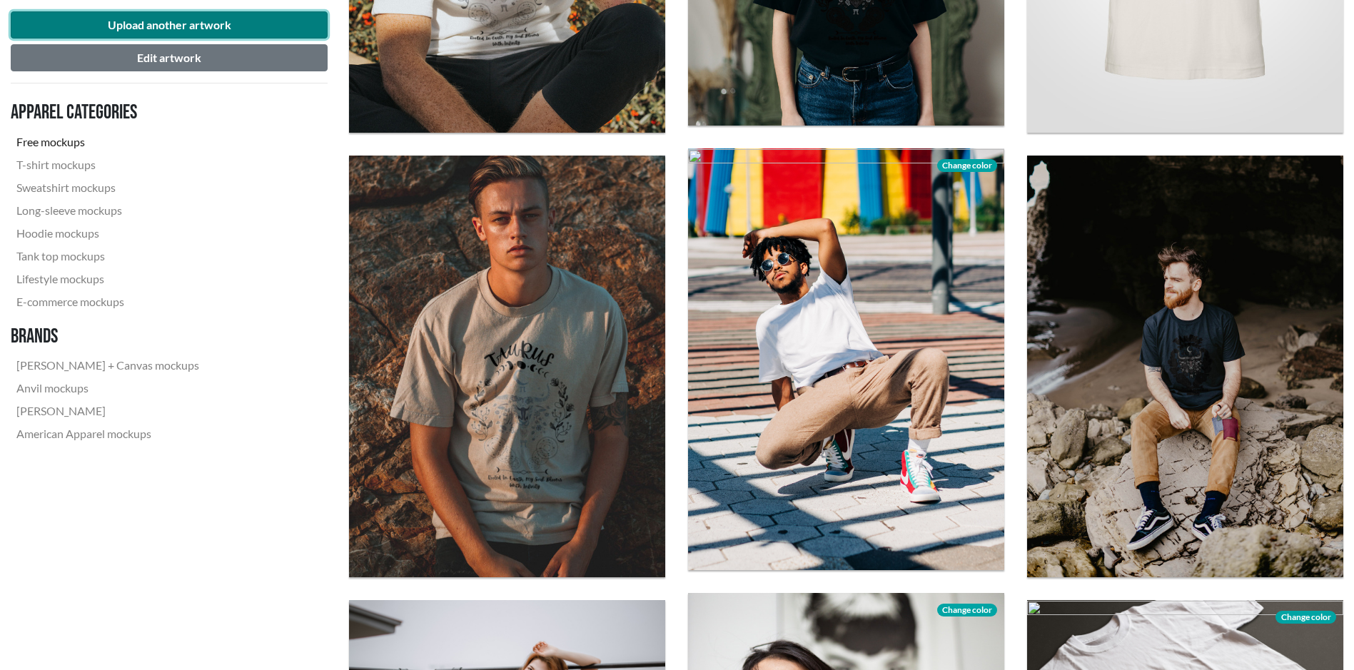
click at [168, 26] on button "Upload another artwork" at bounding box center [169, 24] width 317 height 27
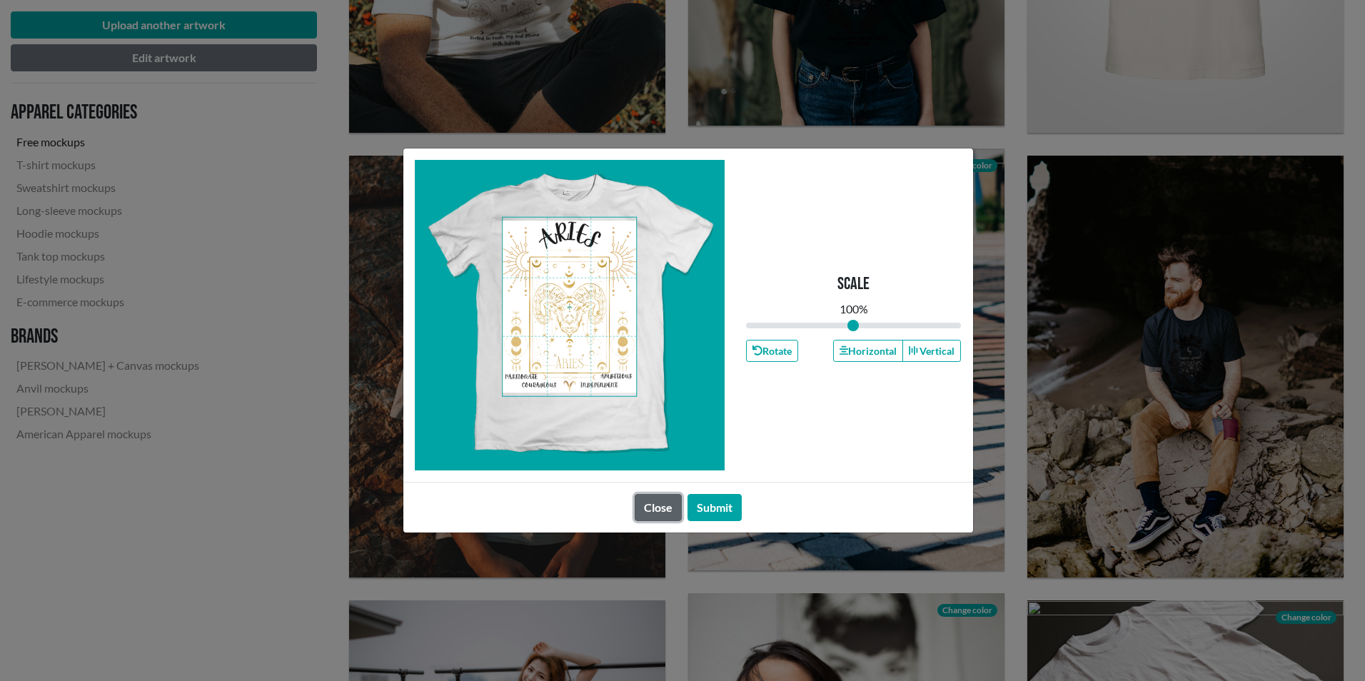
click at [661, 514] on button "Close" at bounding box center [658, 507] width 47 height 27
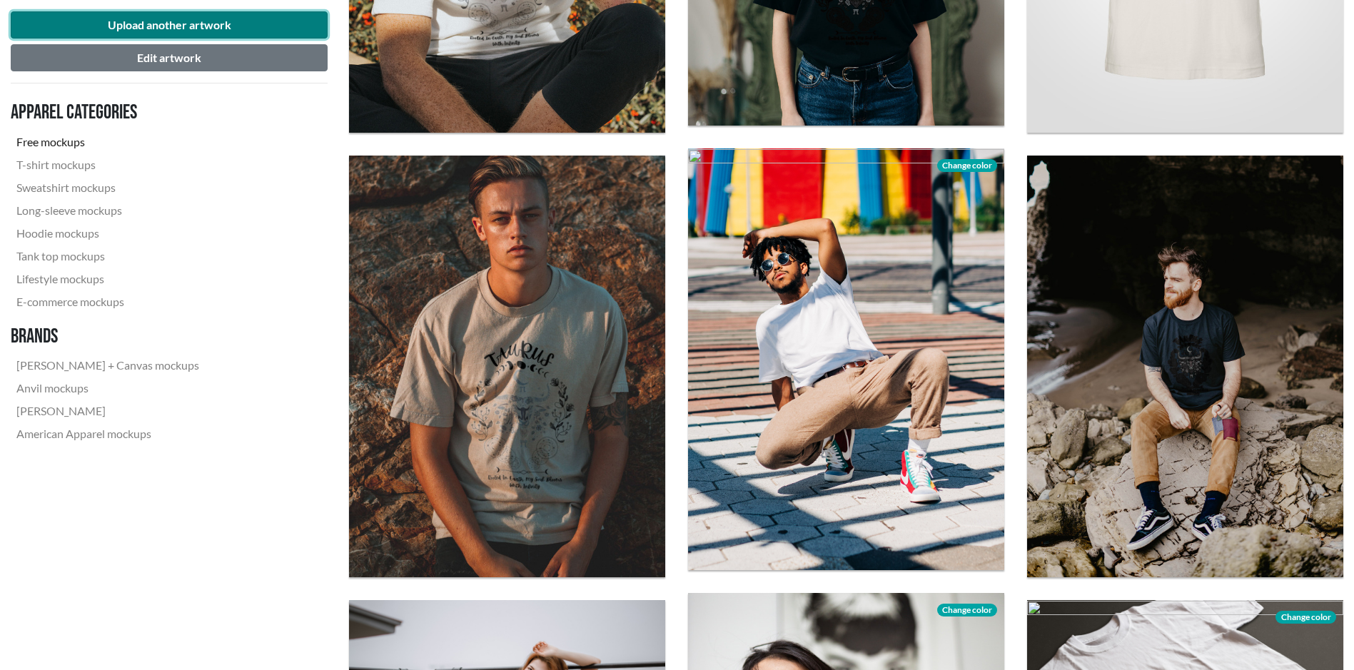
click at [183, 22] on button "Upload another artwork" at bounding box center [169, 24] width 317 height 27
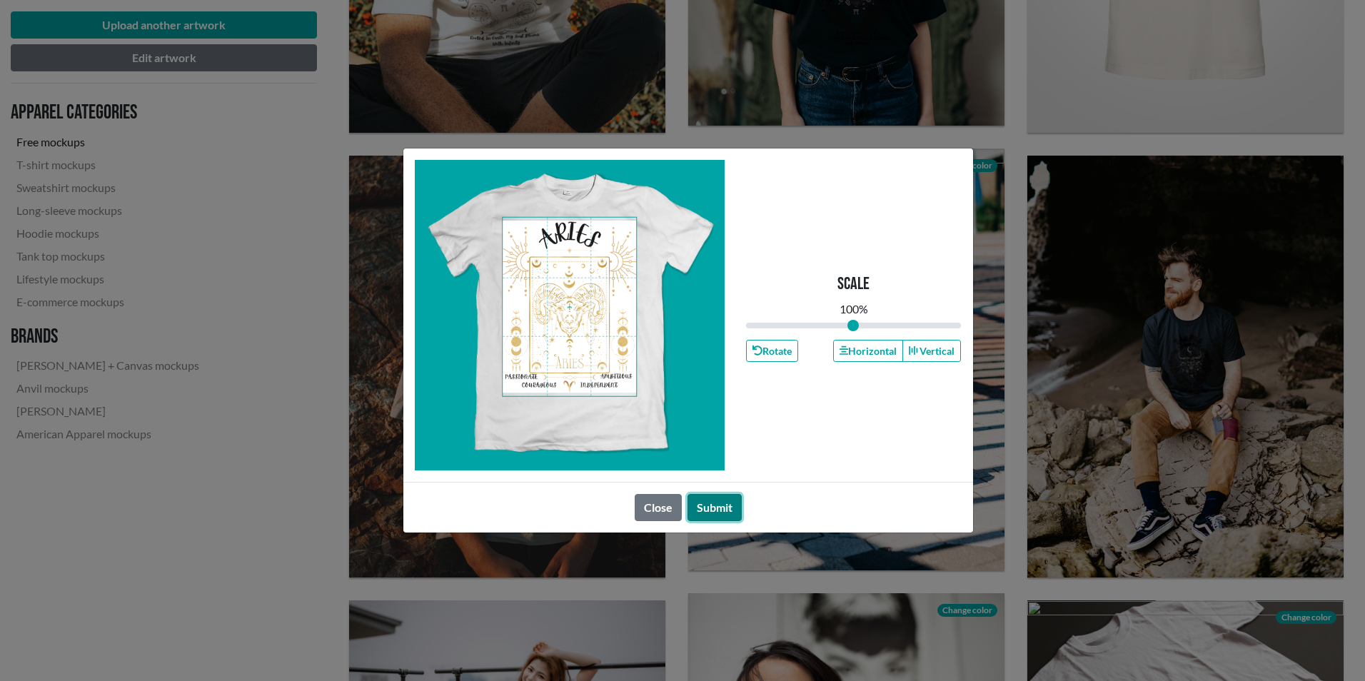
click at [734, 506] on button "Submit" at bounding box center [715, 507] width 54 height 27
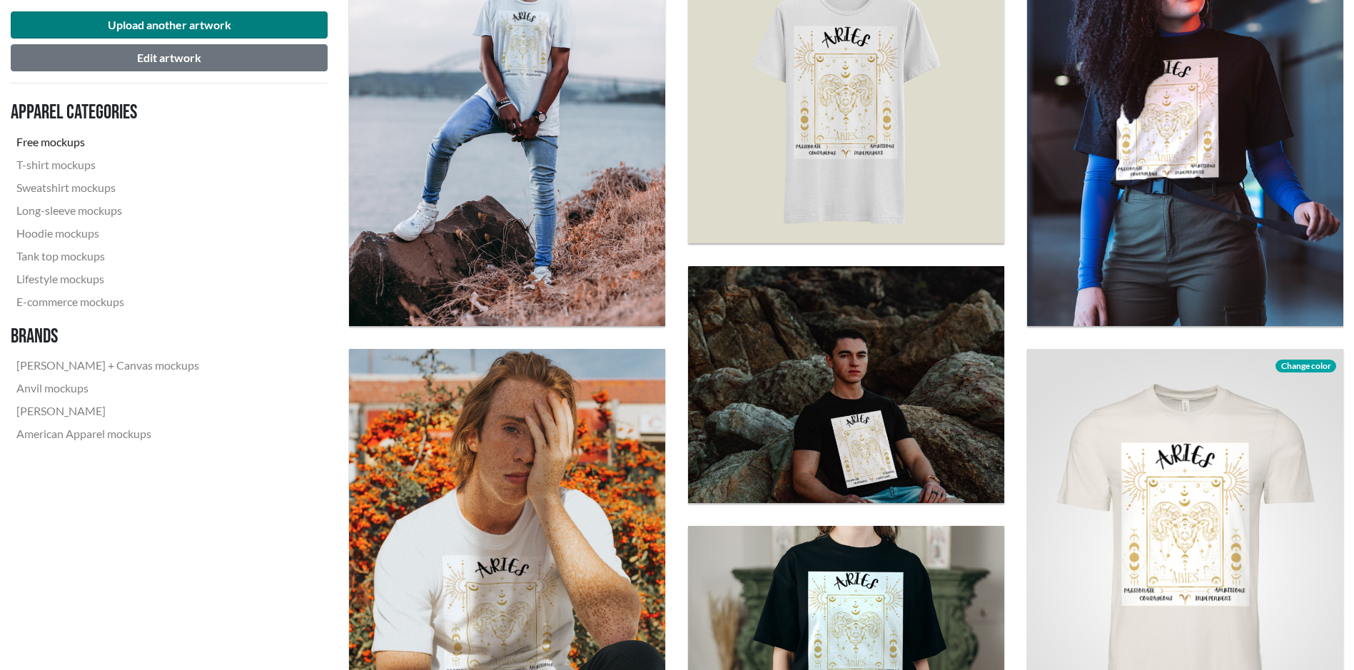
scroll to position [1142, 0]
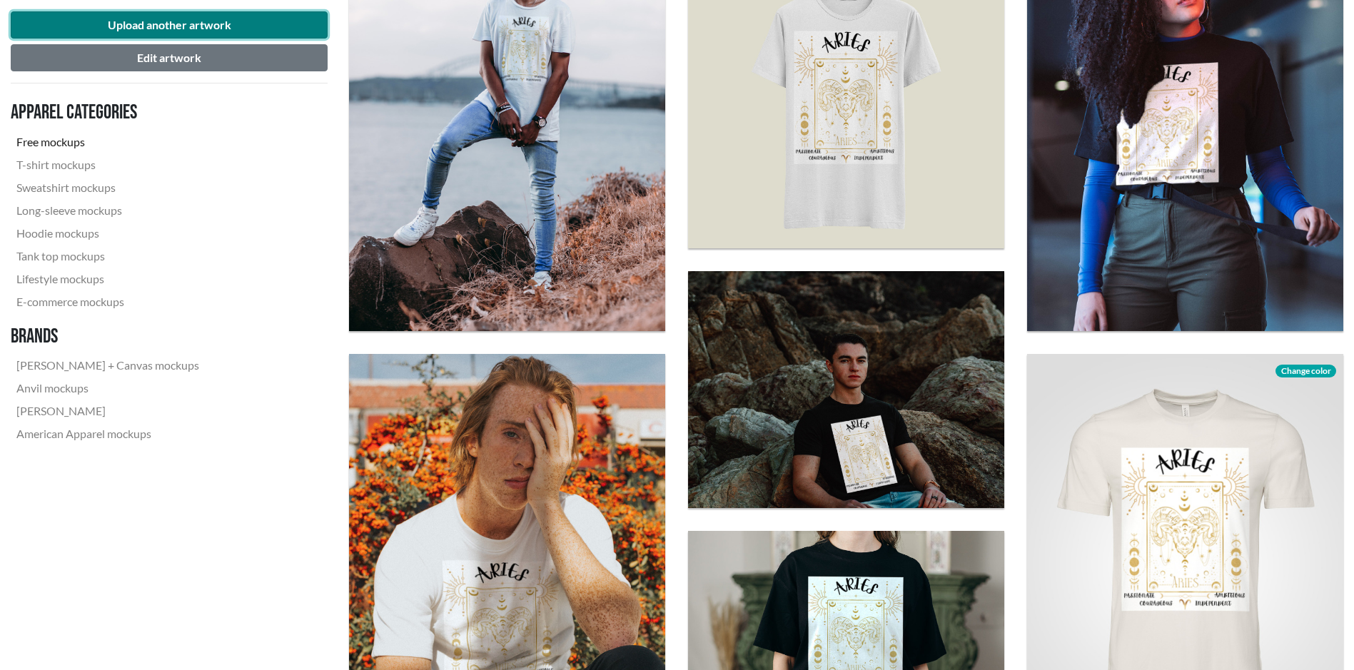
click at [188, 24] on button "Upload another artwork" at bounding box center [169, 24] width 317 height 27
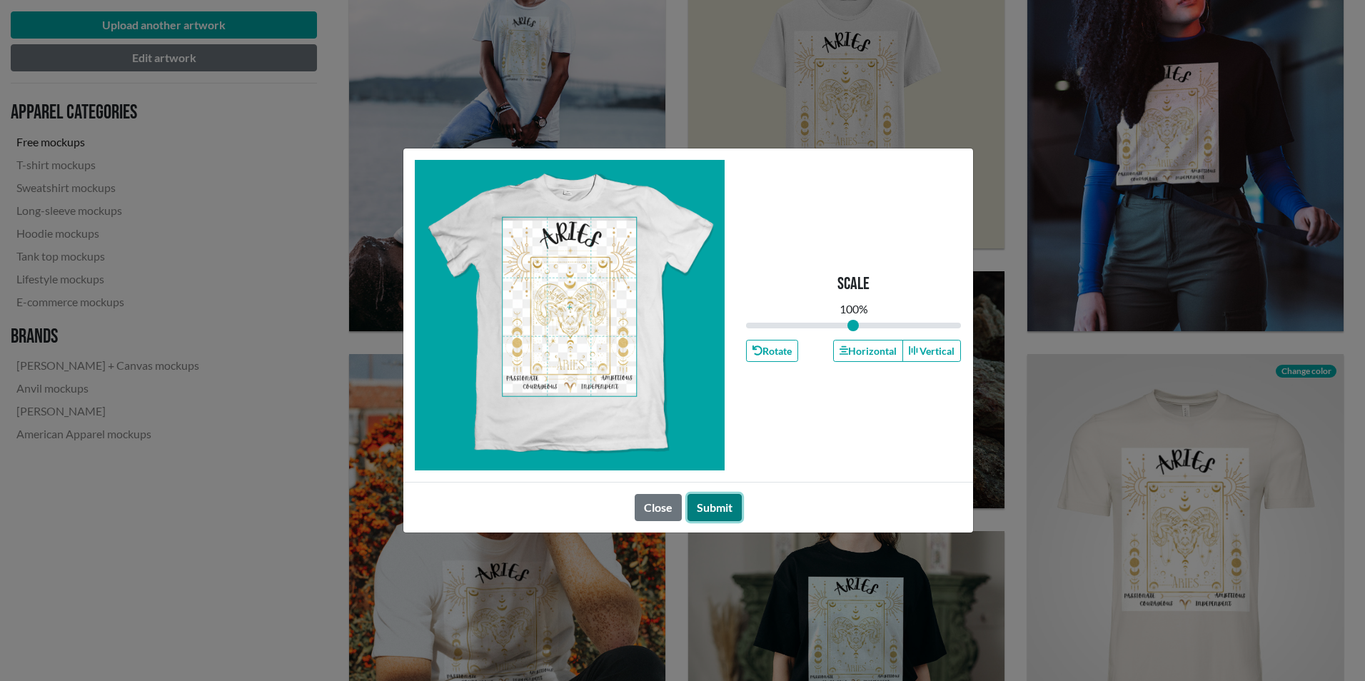
click at [726, 511] on button "Submit" at bounding box center [715, 507] width 54 height 27
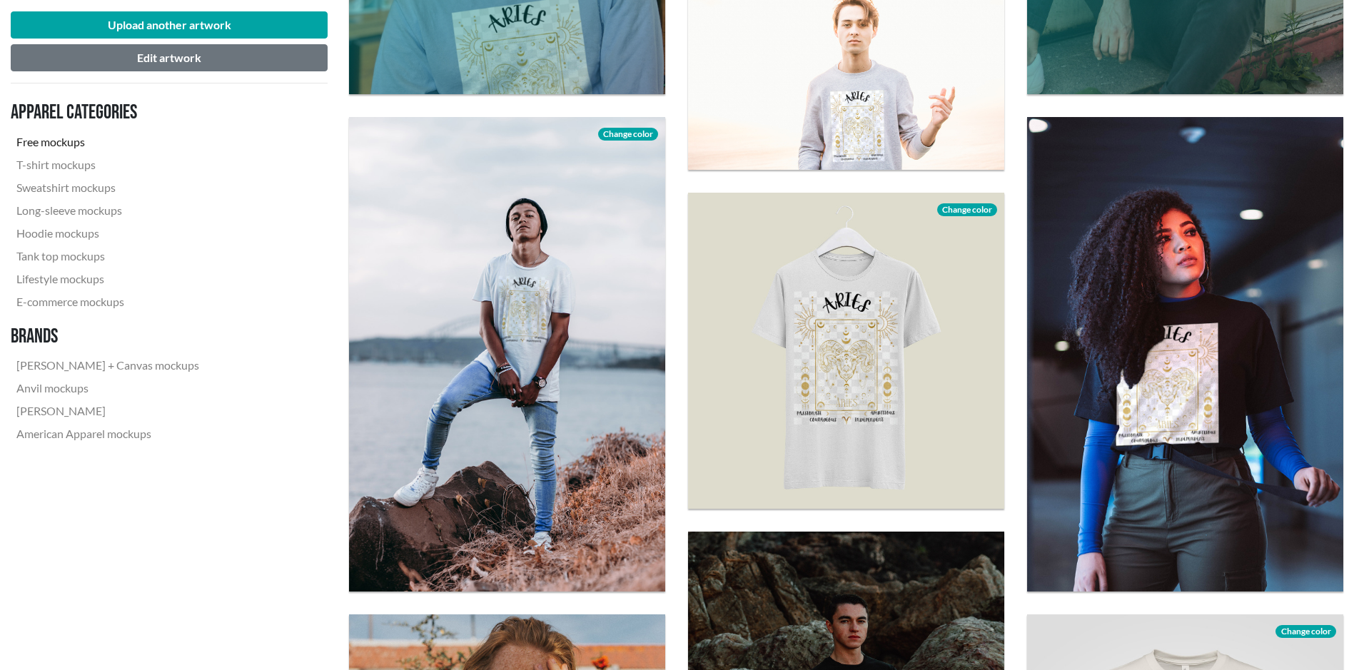
scroll to position [857, 0]
